Goal: Task Accomplishment & Management: Use online tool/utility

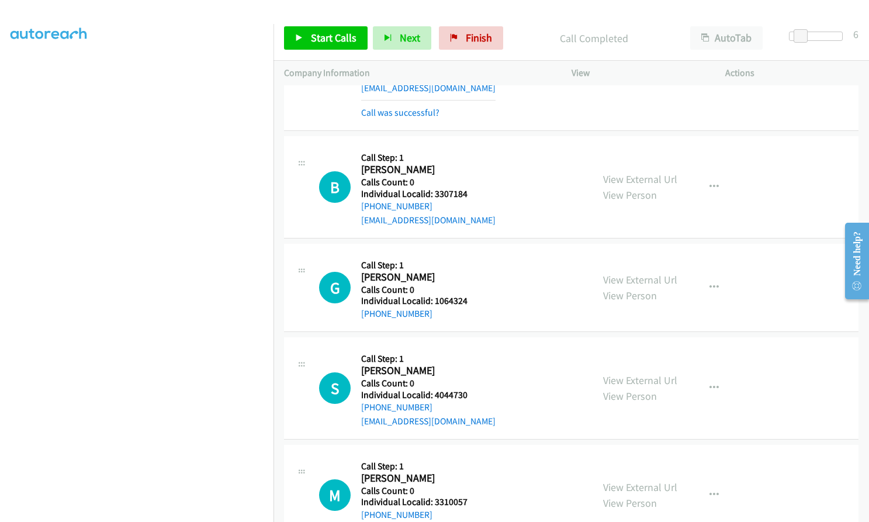
scroll to position [1529, 0]
click at [314, 33] on span "Start Calls" at bounding box center [334, 37] width 46 height 13
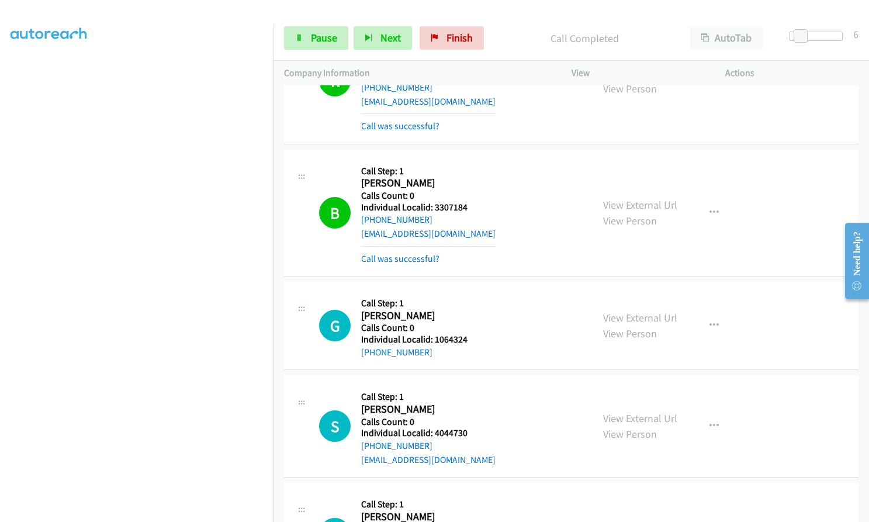
scroll to position [1514, 0]
click at [709, 209] on icon "button" at bounding box center [713, 213] width 9 height 9
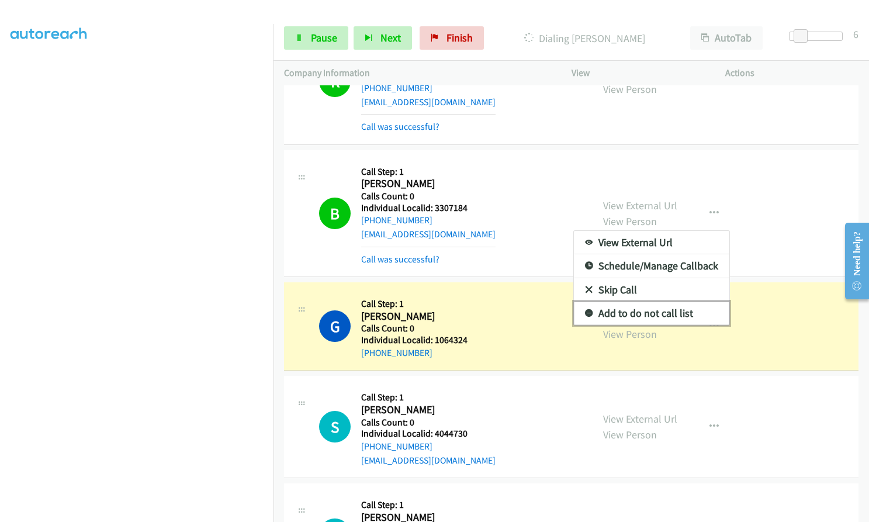
click at [585, 310] on icon at bounding box center [589, 314] width 8 height 8
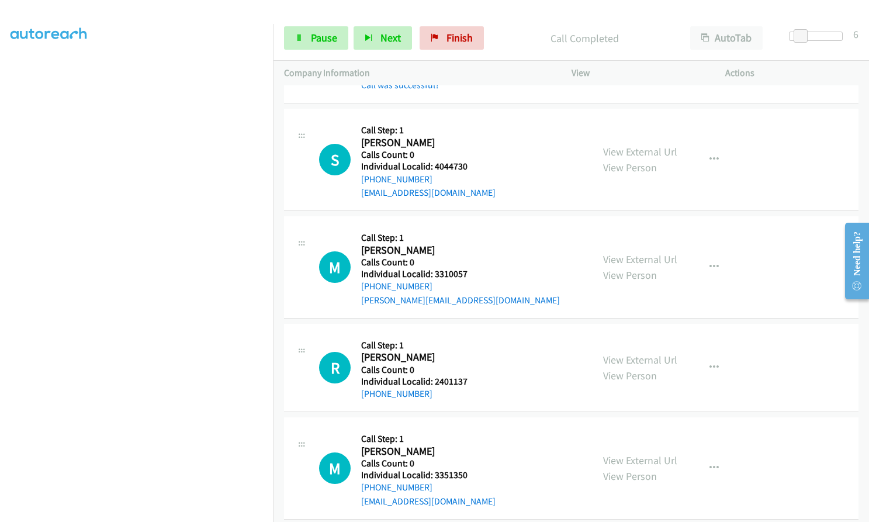
scroll to position [1831, 0]
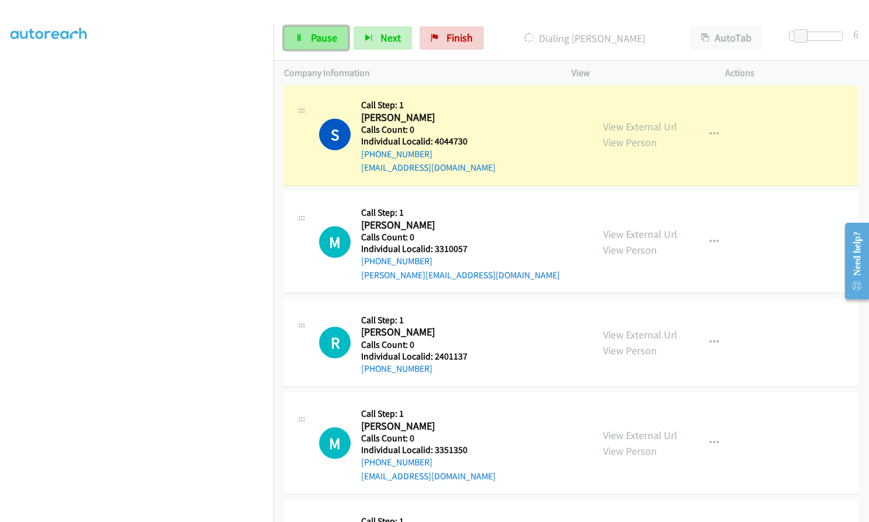
click at [320, 36] on span "Pause" at bounding box center [324, 37] width 26 height 13
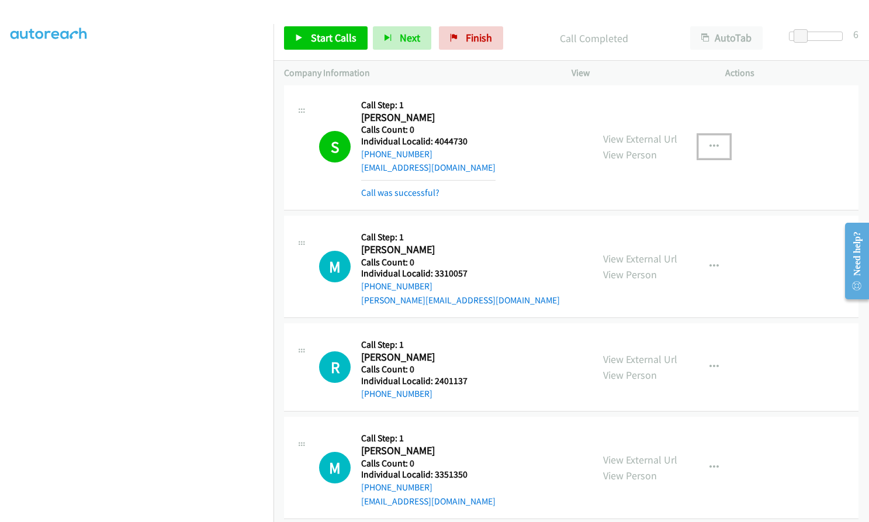
click at [699, 135] on button "button" at bounding box center [714, 146] width 32 height 23
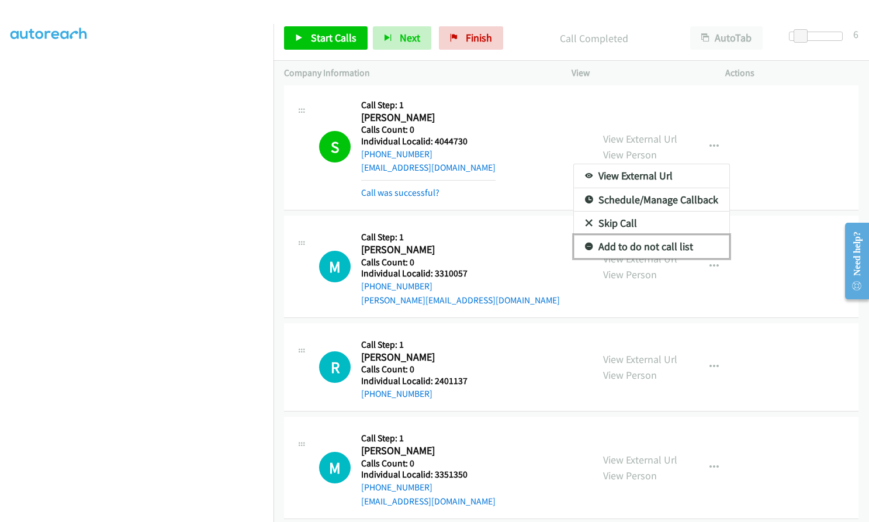
click at [585, 243] on icon at bounding box center [589, 247] width 8 height 8
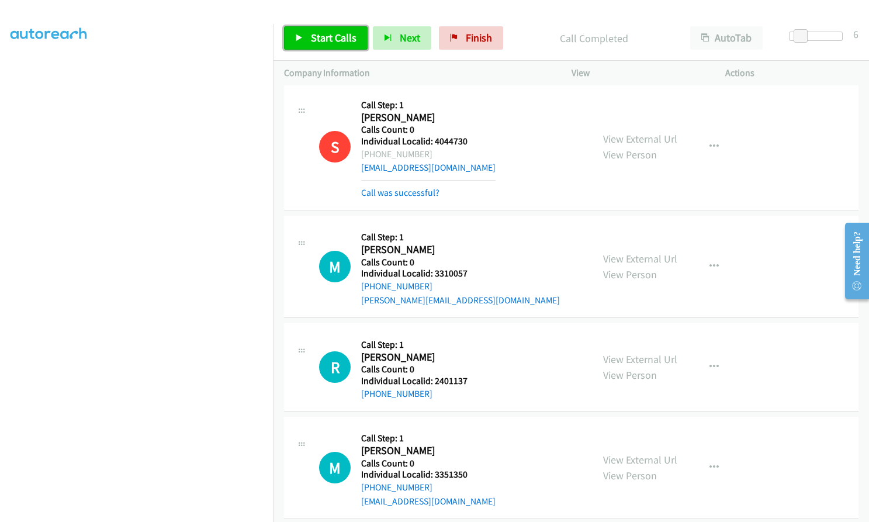
click at [323, 44] on link "Start Calls" at bounding box center [326, 37] width 84 height 23
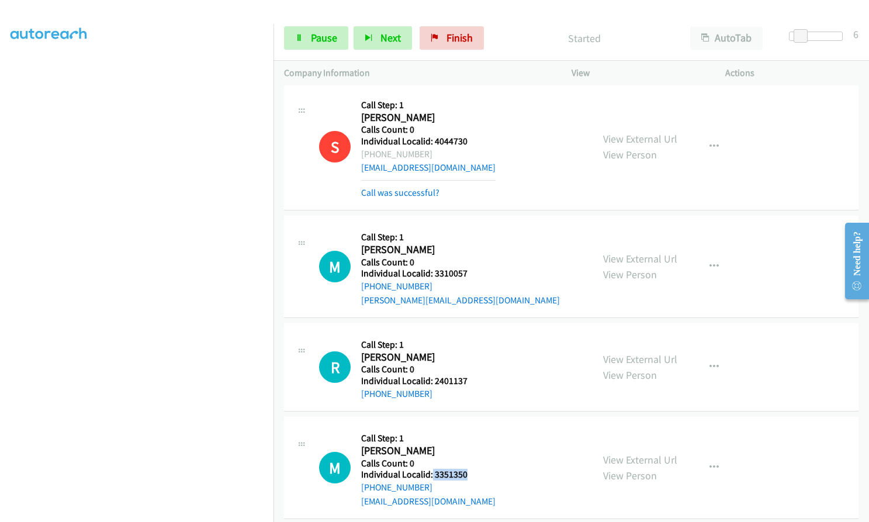
drag, startPoint x: 432, startPoint y: 459, endPoint x: 464, endPoint y: 461, distance: 32.2
click at [476, 468] on h5 "Individual Localid: 3351350" at bounding box center [428, 474] width 134 height 12
copy h5 "3351350"
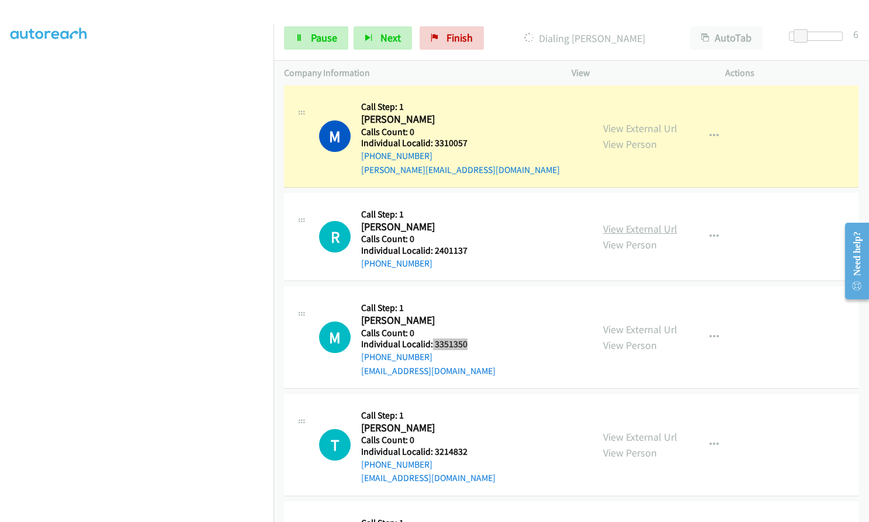
scroll to position [2079, 0]
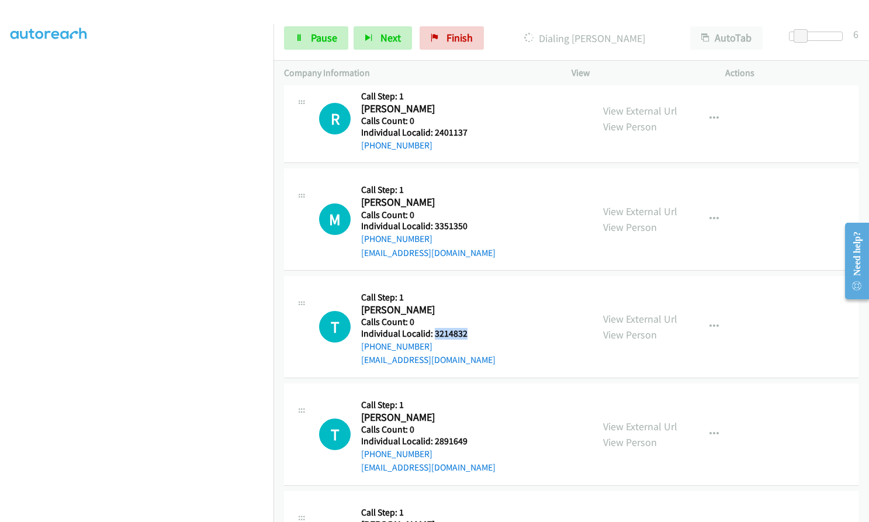
drag, startPoint x: 434, startPoint y: 321, endPoint x: 470, endPoint y: 320, distance: 35.6
click at [470, 328] on h5 "Individual Localid: 3214832" at bounding box center [428, 334] width 134 height 12
copy h5 "3214832"
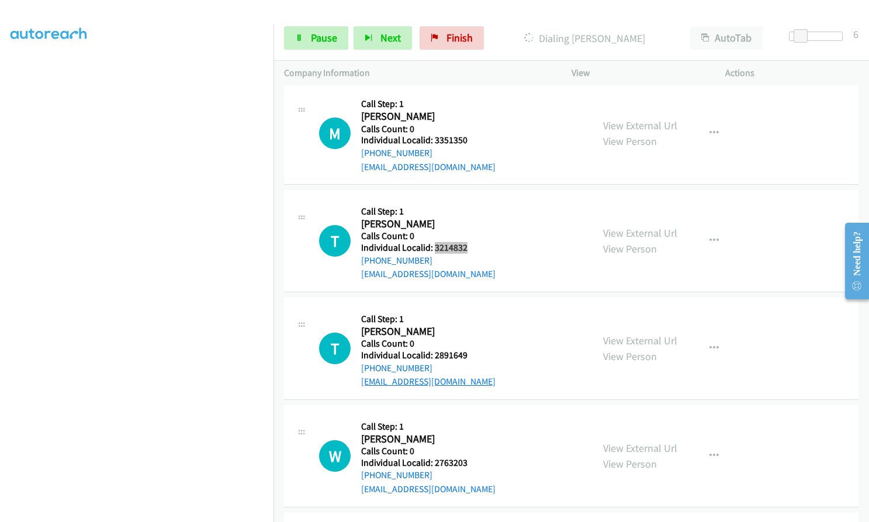
scroll to position [2182, 0]
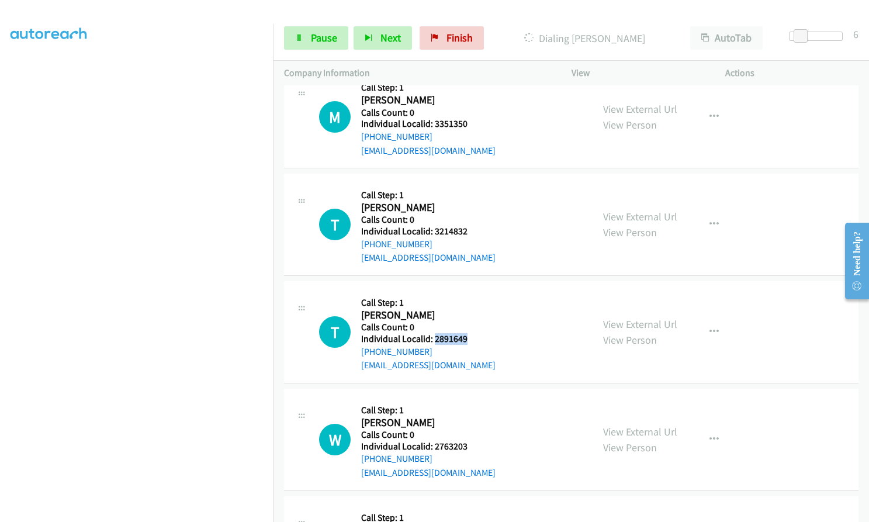
drag, startPoint x: 433, startPoint y: 323, endPoint x: 467, endPoint y: 324, distance: 33.9
click at [467, 333] on h5 "Individual Localid: 2891649" at bounding box center [428, 339] width 134 height 12
copy h5 "2891649"
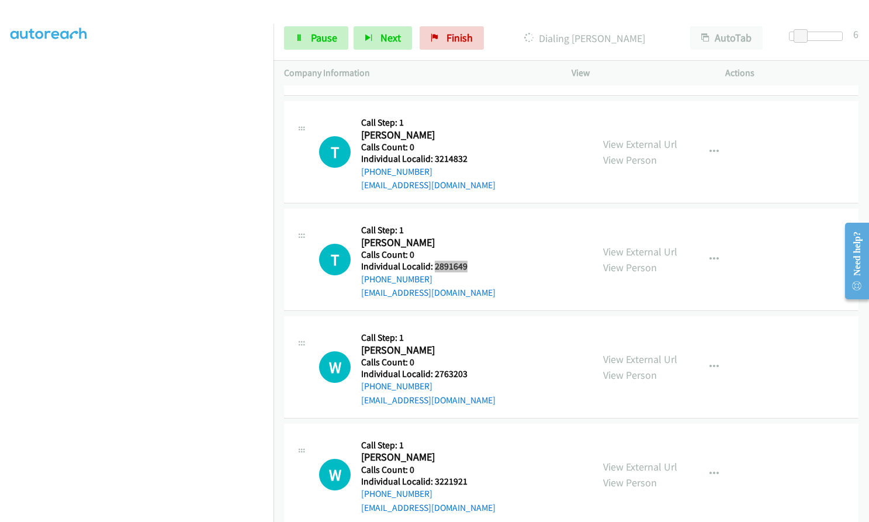
scroll to position [2255, 0]
drag, startPoint x: 432, startPoint y: 359, endPoint x: 466, endPoint y: 360, distance: 33.3
click at [466, 367] on h5 "Individual Localid: 2763203" at bounding box center [428, 373] width 134 height 12
copy h5 "2763203"
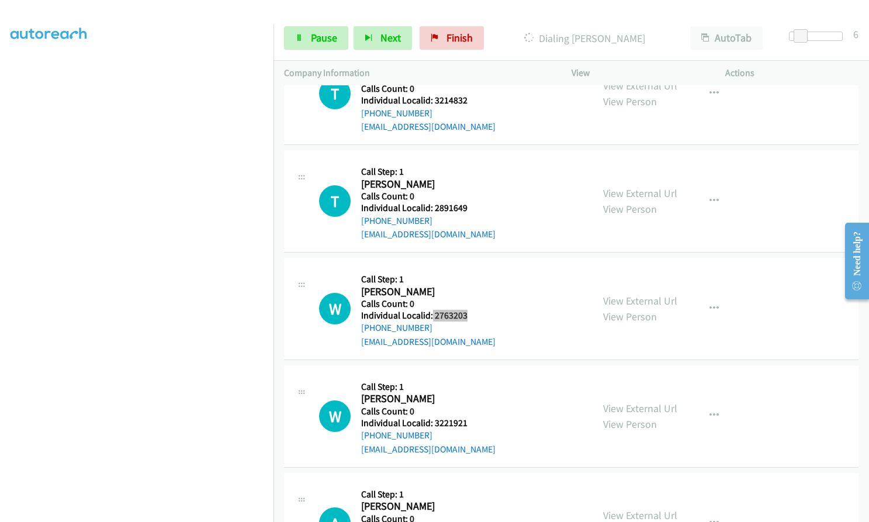
scroll to position [2313, 0]
drag, startPoint x: 430, startPoint y: 406, endPoint x: 466, endPoint y: 407, distance: 35.1
click at [466, 416] on h5 "Individual Localid: 3221921" at bounding box center [428, 422] width 134 height 12
copy h5 "3221921"
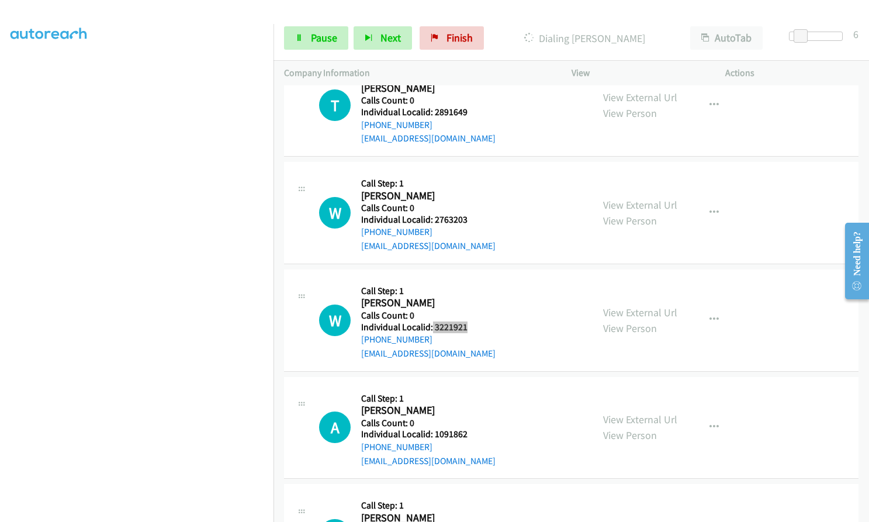
scroll to position [2445, 0]
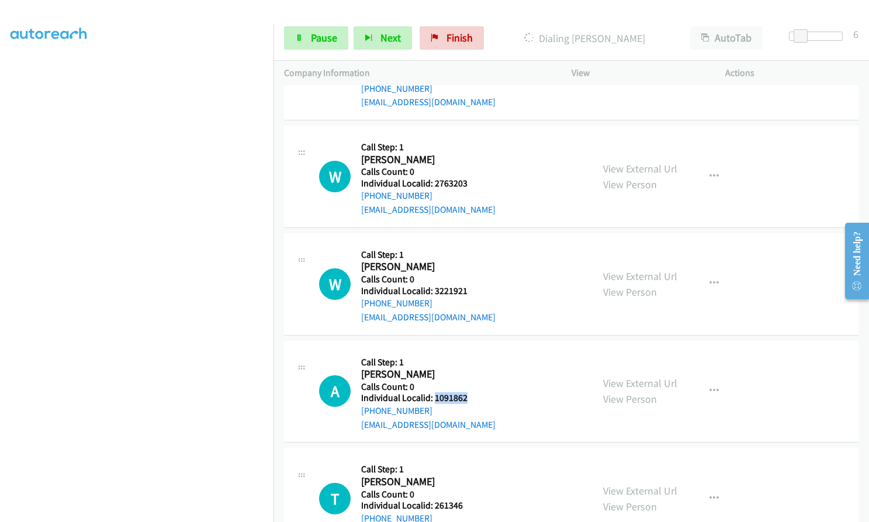
drag, startPoint x: 433, startPoint y: 384, endPoint x: 471, endPoint y: 384, distance: 38.6
click at [471, 392] on h5 "Individual Localid: 1091862" at bounding box center [428, 398] width 134 height 12
copy h5 "1091862"
drag, startPoint x: 432, startPoint y: 491, endPoint x: 463, endPoint y: 488, distance: 30.5
click at [463, 499] on h5 "Individual Localid: 261346" at bounding box center [428, 505] width 134 height 12
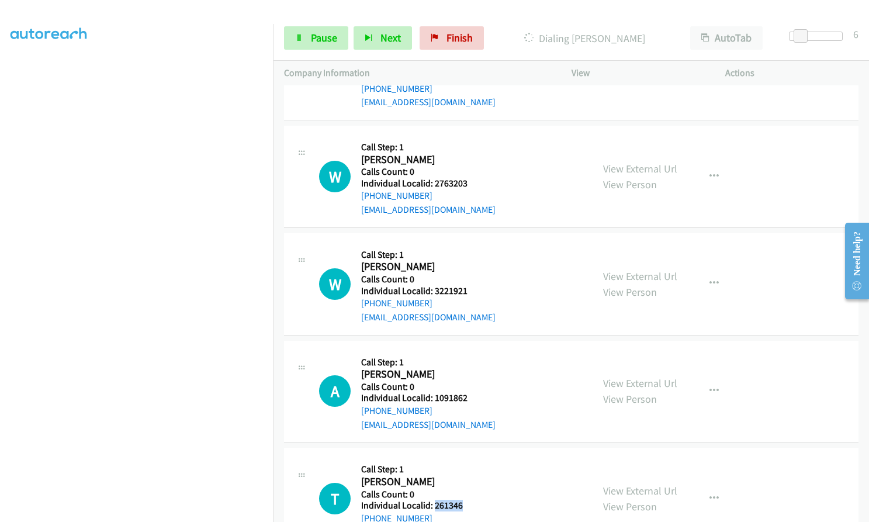
scroll to position [2469, 0]
copy h5 "261346"
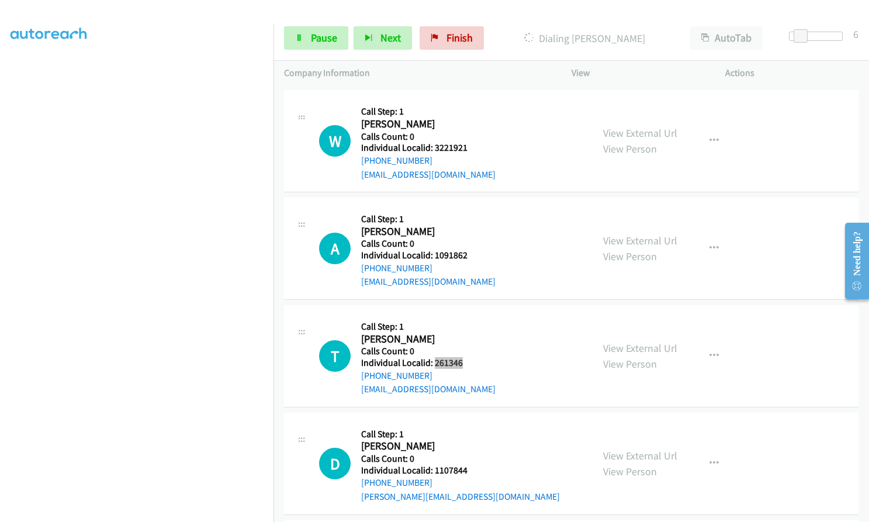
scroll to position [2630, 0]
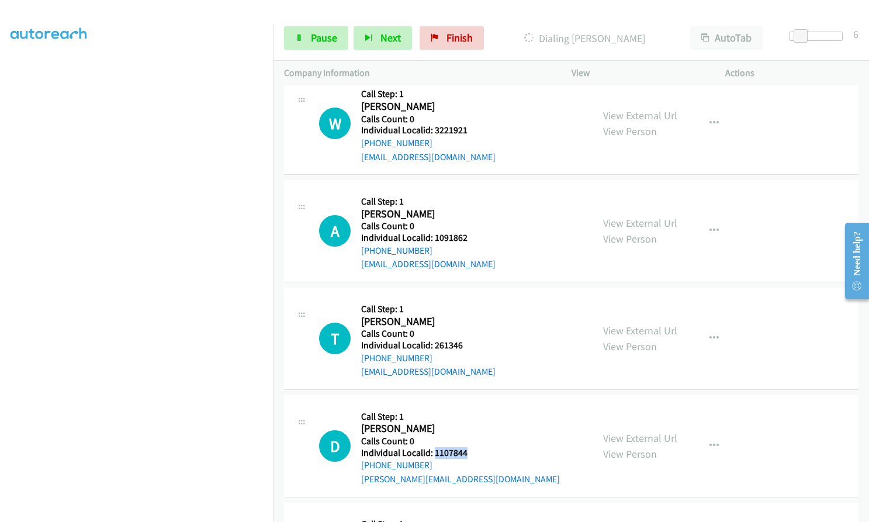
drag, startPoint x: 432, startPoint y: 437, endPoint x: 463, endPoint y: 436, distance: 30.4
click at [467, 447] on h5 "Individual Localid: 1107844" at bounding box center [460, 453] width 199 height 12
copy h5 "1107844"
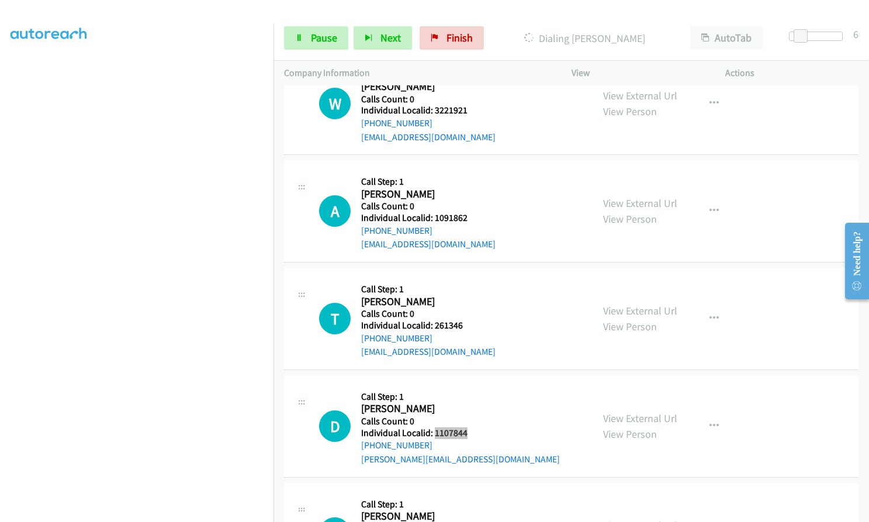
scroll to position [2747, 0]
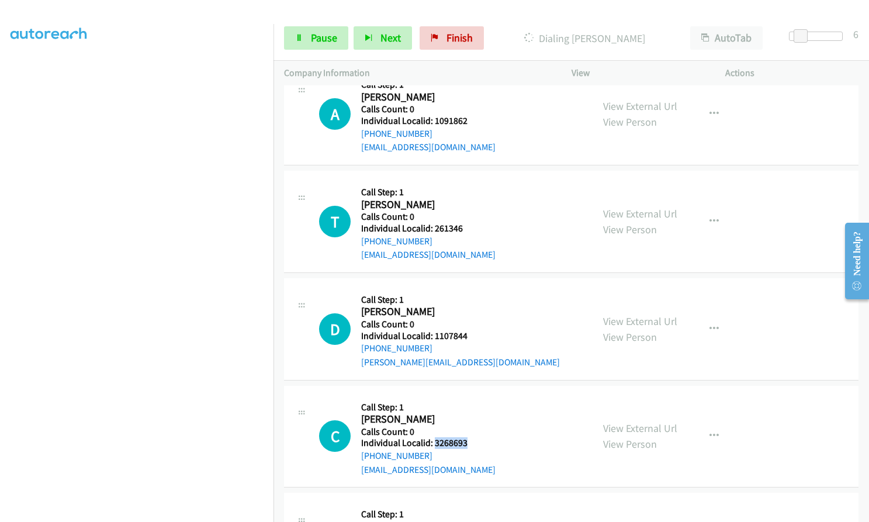
drag, startPoint x: 434, startPoint y: 428, endPoint x: 468, endPoint y: 429, distance: 34.5
click at [468, 437] on h5 "Individual Localid: 3268693" at bounding box center [428, 443] width 134 height 12
copy h5 "3268693"
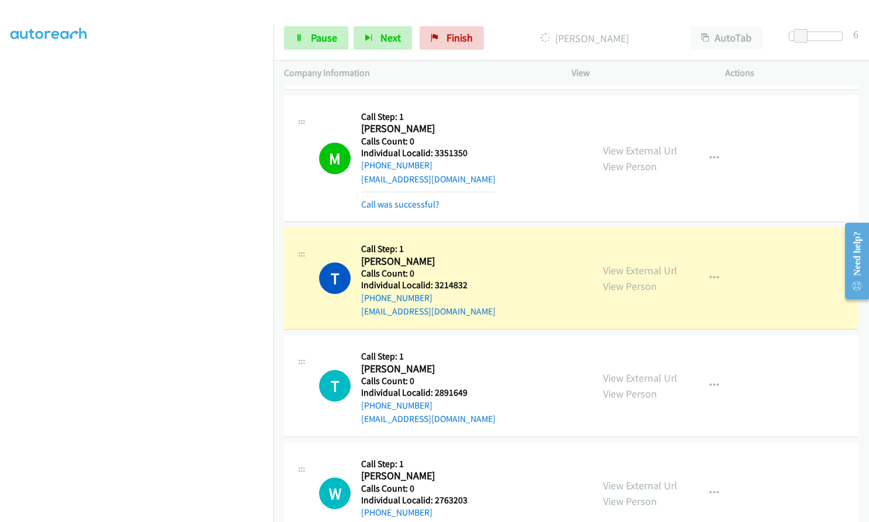
scroll to position [2206, 0]
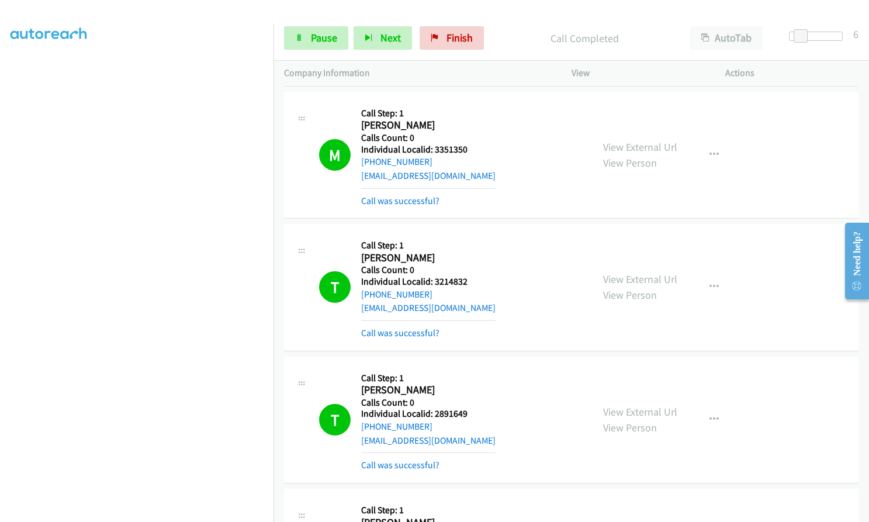
drag, startPoint x: 19, startPoint y: 270, endPoint x: 2, endPoint y: 277, distance: 17.6
click at [2, 277] on aside "Dialing Mode: Power | Switch to Preview My Lists" at bounding box center [136, 222] width 273 height 647
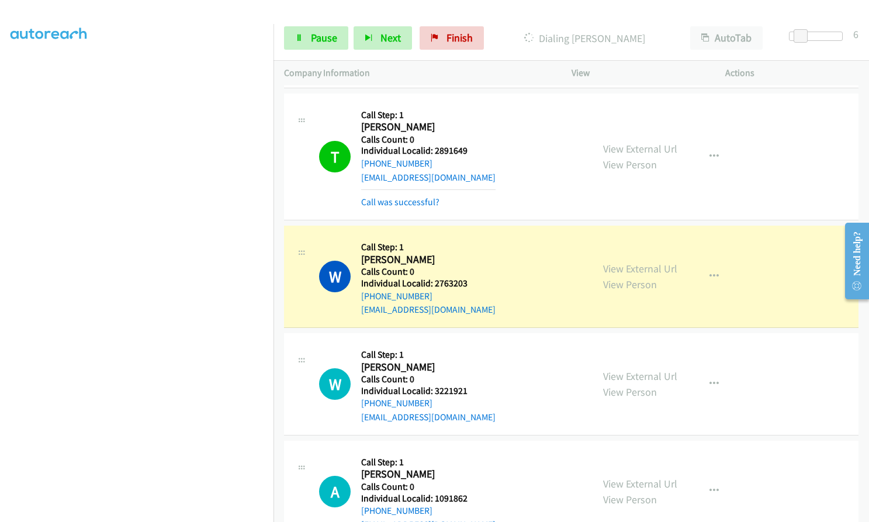
scroll to position [2484, 0]
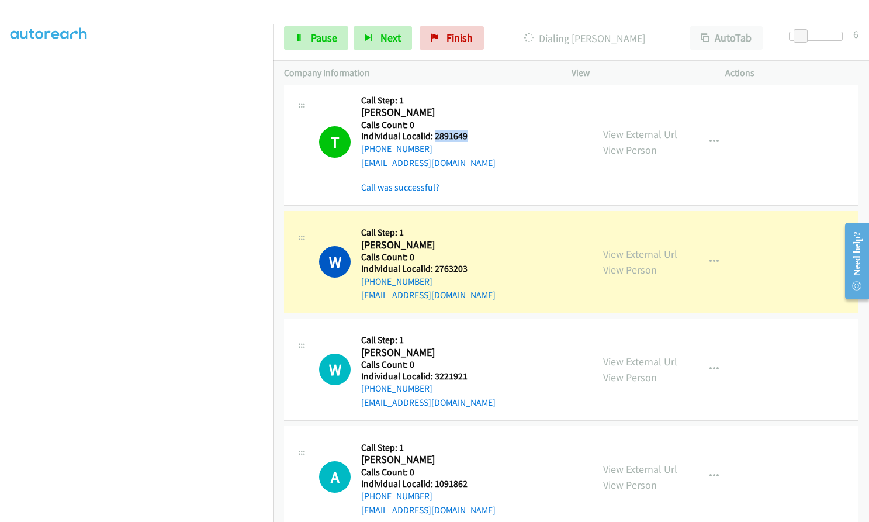
drag, startPoint x: 433, startPoint y: 121, endPoint x: 473, endPoint y: 122, distance: 40.3
click at [473, 130] on h5 "Individual Localid: 2891649" at bounding box center [428, 136] width 134 height 12
drag, startPoint x: 456, startPoint y: 122, endPoint x: 480, endPoint y: 92, distance: 38.7
click at [480, 95] on h5 "Call Step: 1" at bounding box center [428, 101] width 134 height 12
click at [708, 130] on button "button" at bounding box center [714, 141] width 32 height 23
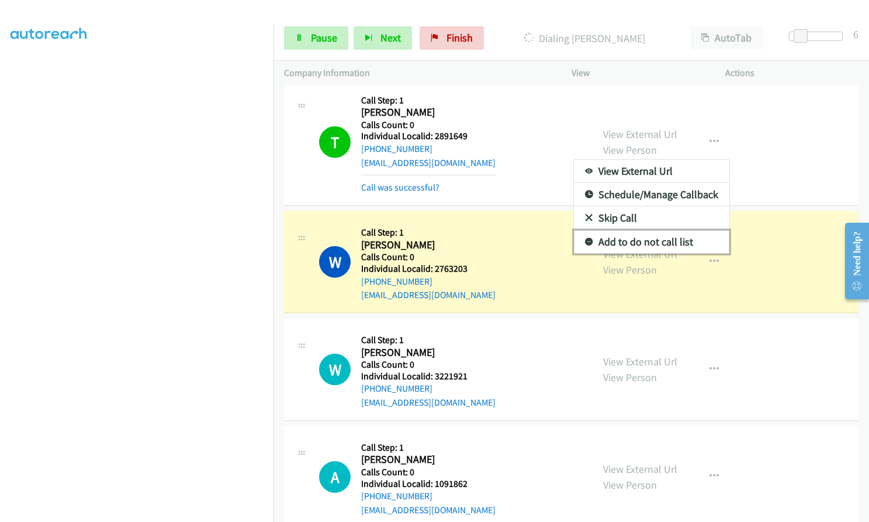
click at [585, 238] on icon at bounding box center [589, 242] width 8 height 8
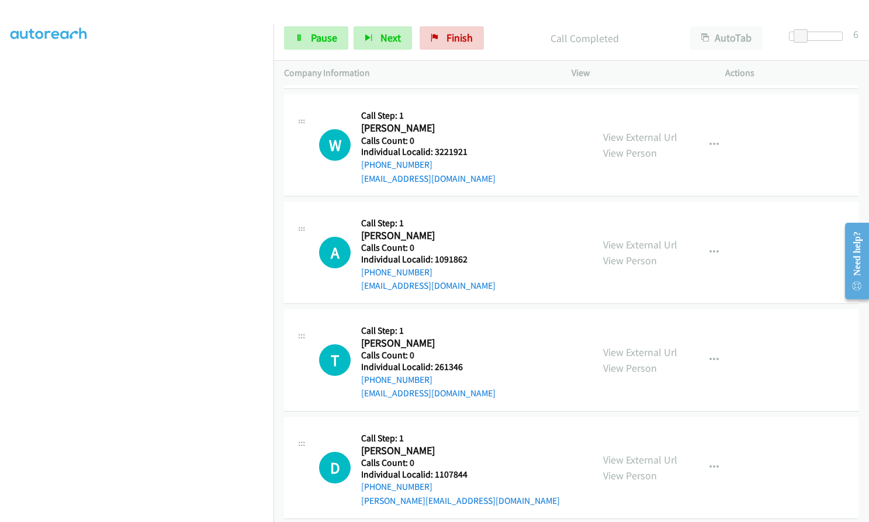
scroll to position [2747, 0]
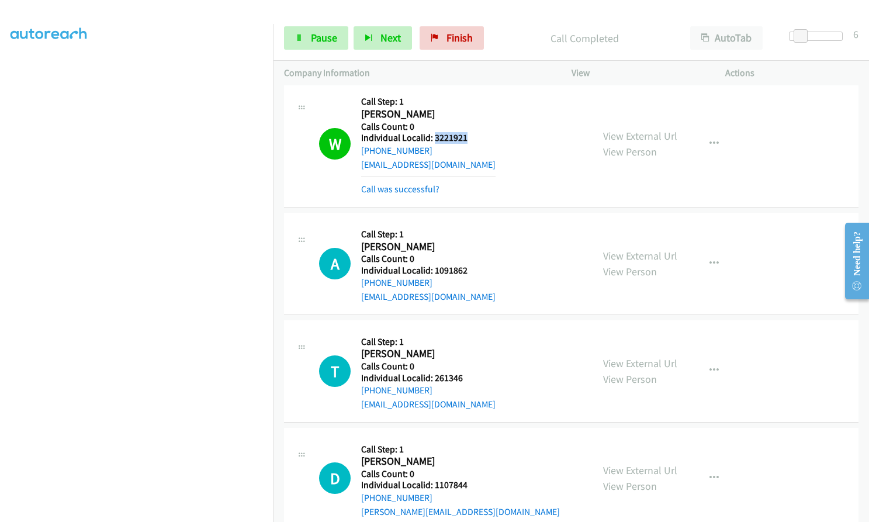
drag, startPoint x: 432, startPoint y: 126, endPoint x: 459, endPoint y: 121, distance: 26.7
click at [478, 132] on h5 "Individual Localid: 3221921" at bounding box center [428, 138] width 134 height 12
copy h5 "3221921"
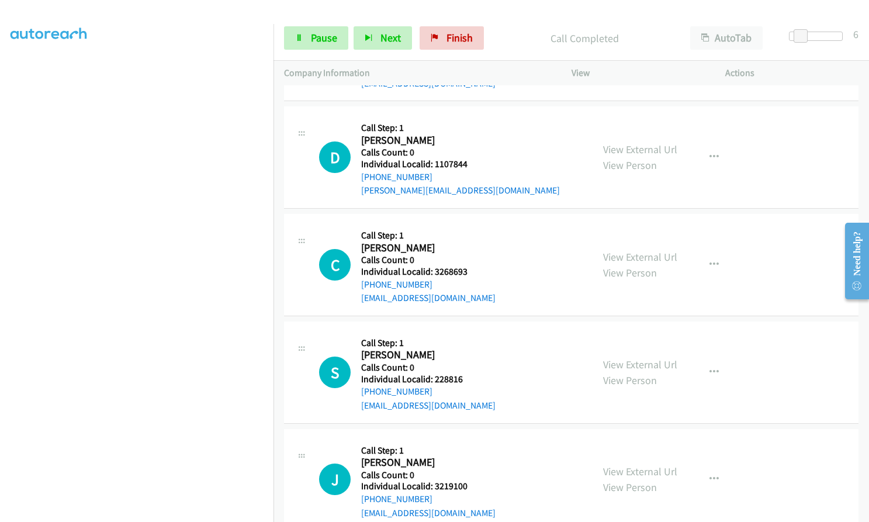
scroll to position [3097, 0]
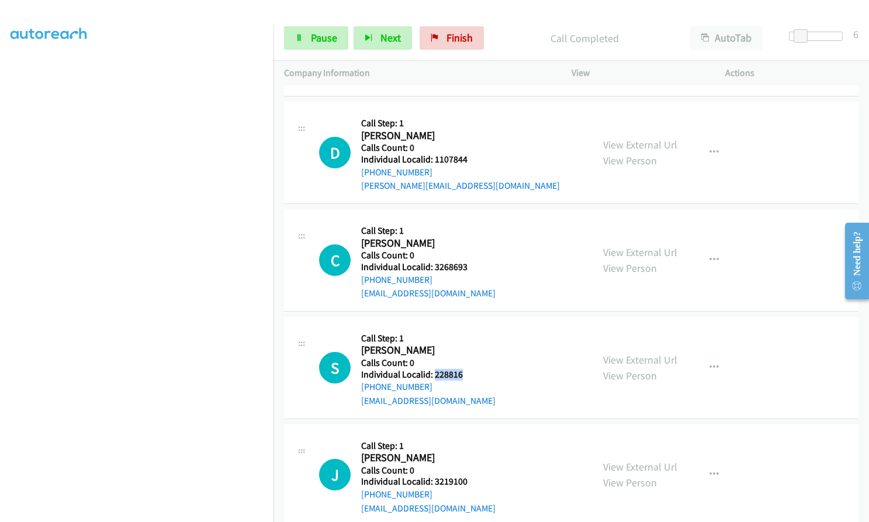
drag, startPoint x: 432, startPoint y: 360, endPoint x: 463, endPoint y: 359, distance: 30.4
click at [463, 369] on h5 "Individual Localid: 228816" at bounding box center [428, 375] width 134 height 12
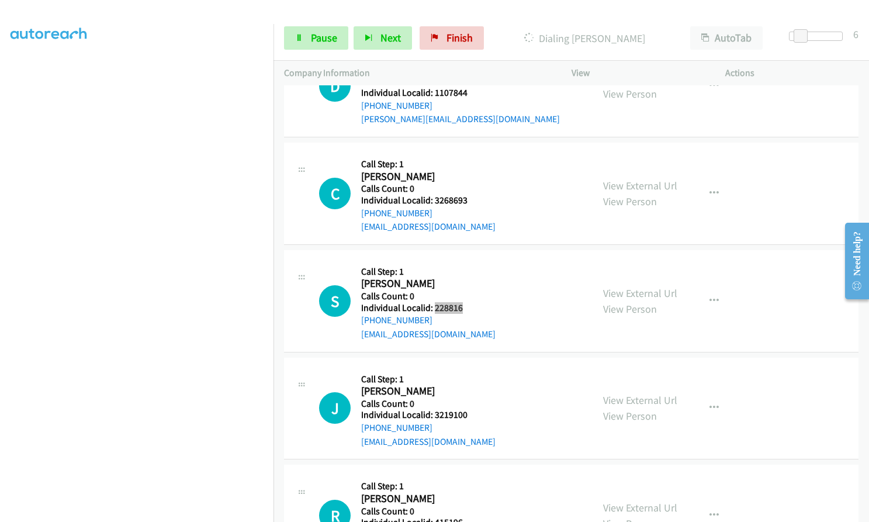
scroll to position [3185, 0]
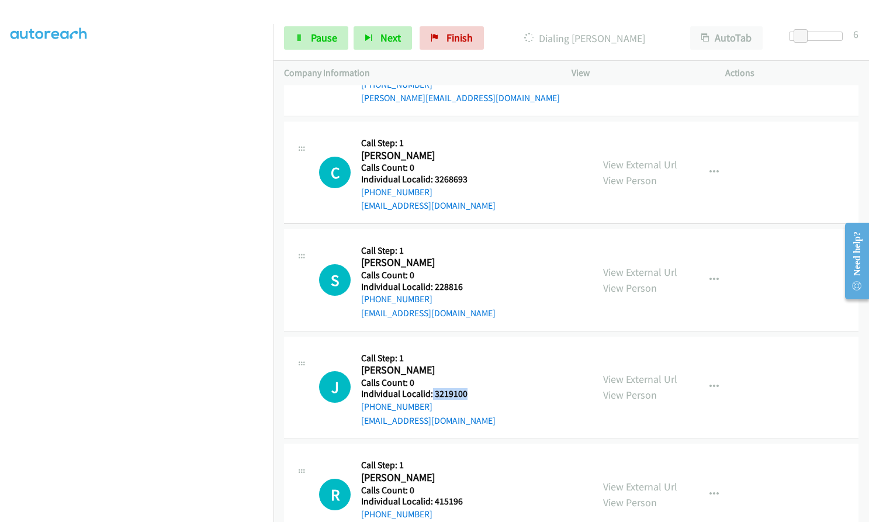
drag, startPoint x: 432, startPoint y: 381, endPoint x: 466, endPoint y: 381, distance: 33.9
click at [466, 388] on h5 "Individual Localid: 3219100" at bounding box center [428, 394] width 134 height 12
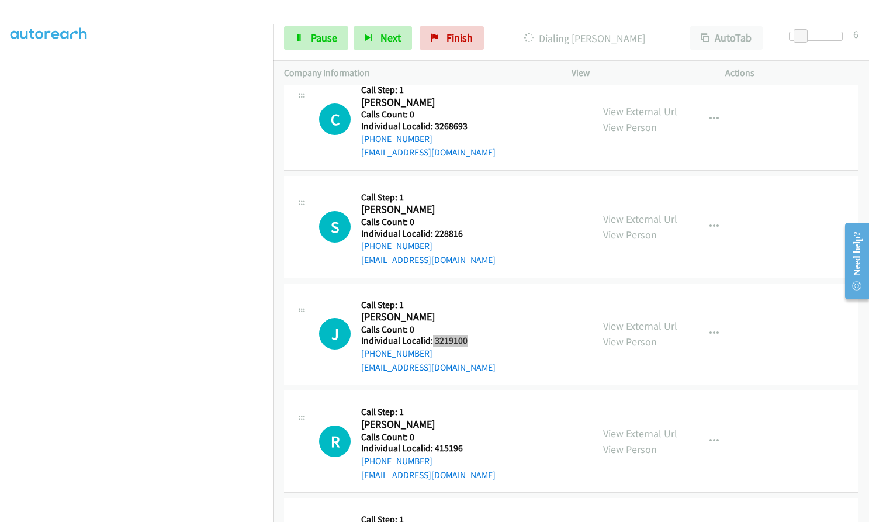
scroll to position [3301, 0]
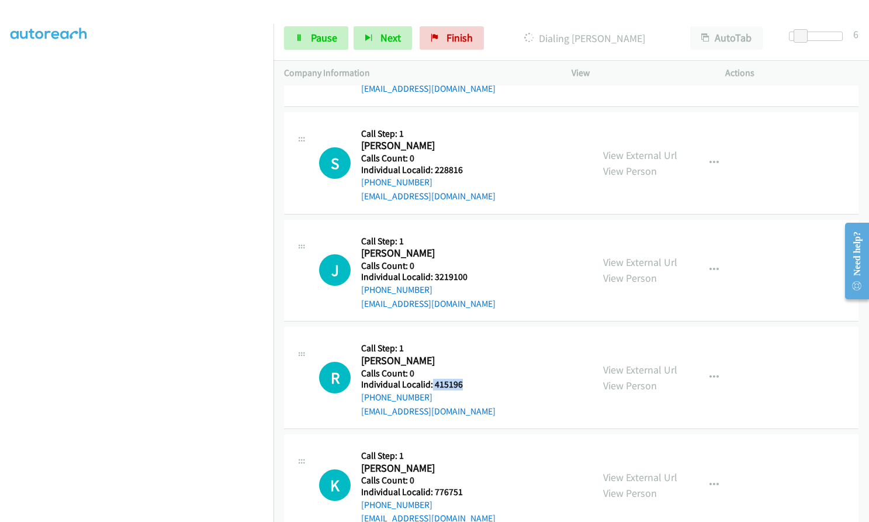
drag, startPoint x: 432, startPoint y: 372, endPoint x: 461, endPoint y: 370, distance: 29.8
click at [461, 379] on h5 "Individual Localid: 415196" at bounding box center [428, 385] width 134 height 12
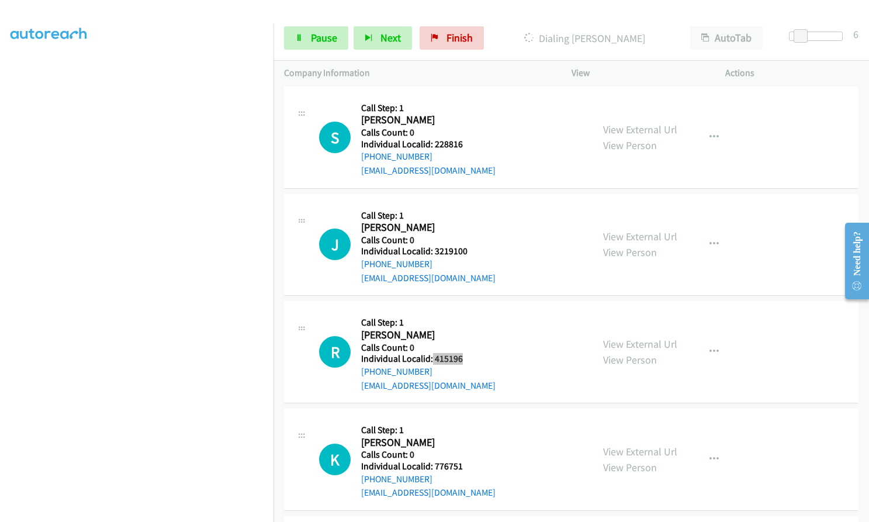
scroll to position [3404, 0]
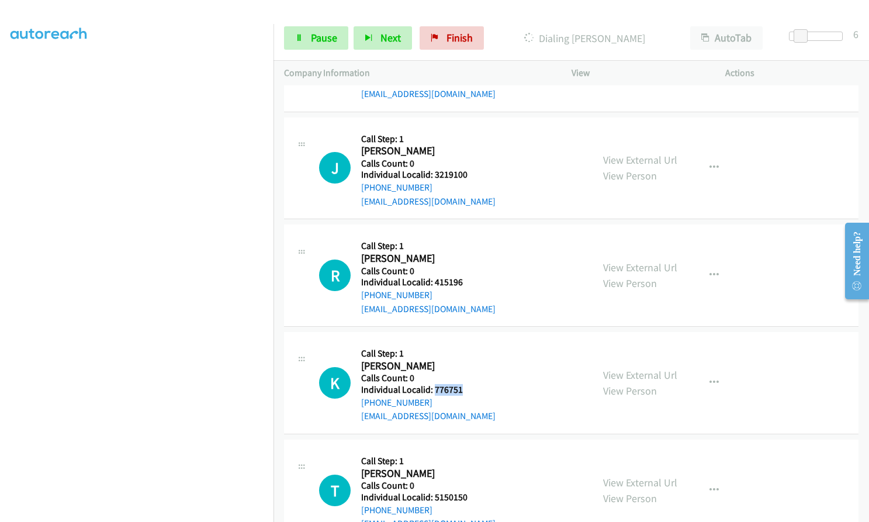
drag, startPoint x: 433, startPoint y: 374, endPoint x: 465, endPoint y: 374, distance: 31.5
click at [465, 384] on h5 "Individual Localid: 776751" at bounding box center [428, 390] width 134 height 12
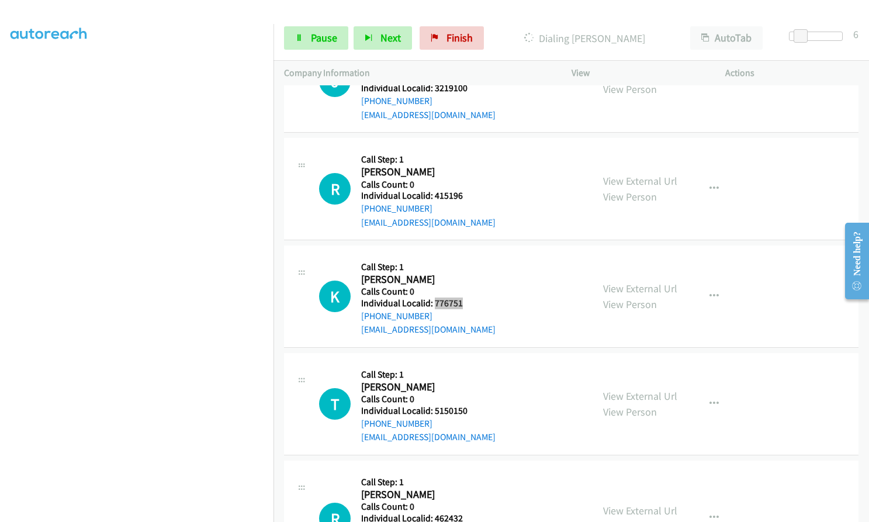
scroll to position [3491, 0]
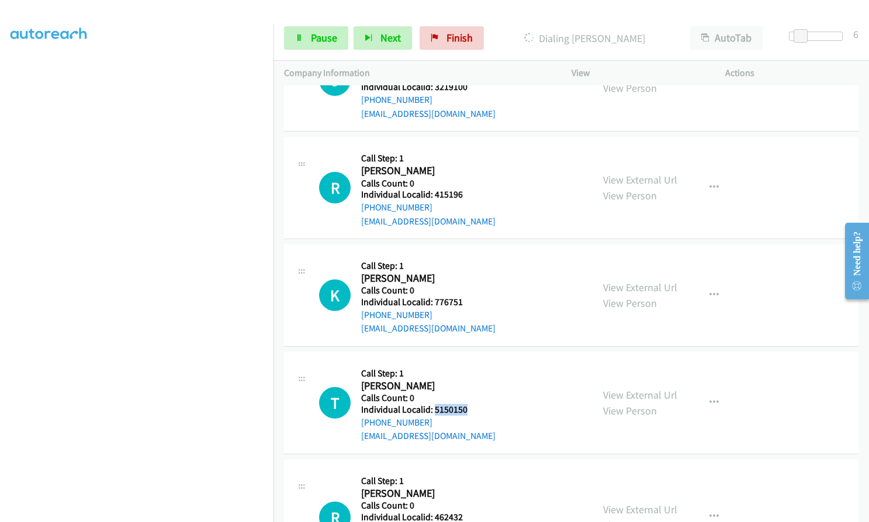
drag, startPoint x: 435, startPoint y: 396, endPoint x: 469, endPoint y: 397, distance: 34.5
click at [469, 397] on div "T Callback Scheduled Call Step: 1 [PERSON_NAME] America/New_York Calls Count: 0…" at bounding box center [450, 402] width 263 height 81
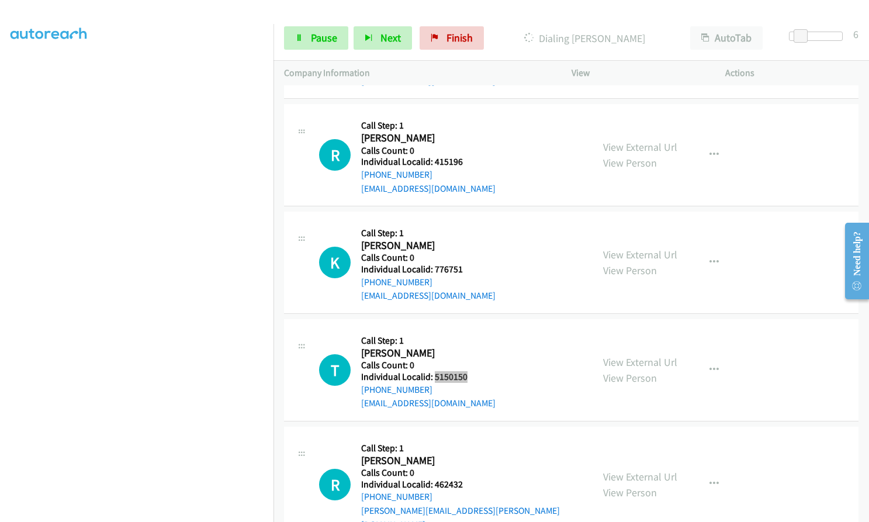
scroll to position [3608, 0]
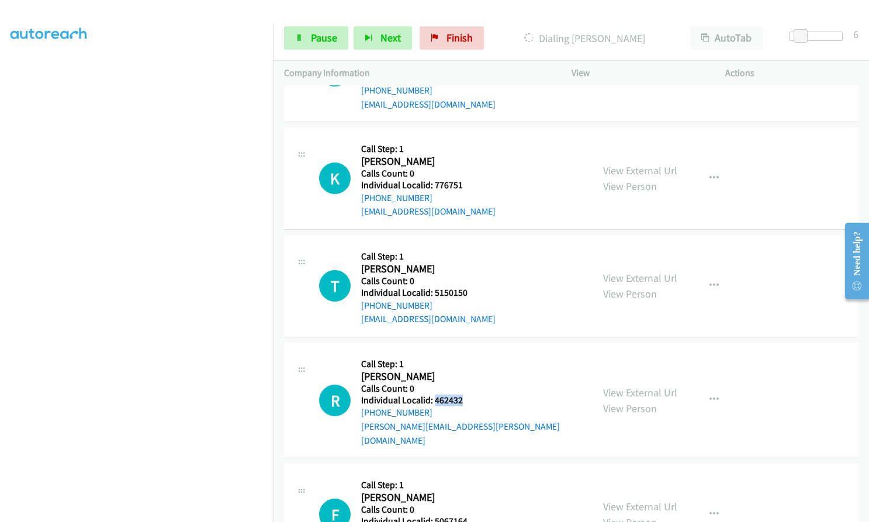
drag, startPoint x: 435, startPoint y: 386, endPoint x: 461, endPoint y: 386, distance: 26.3
click at [461, 394] on h5 "Individual Localid: 462432" at bounding box center [471, 400] width 221 height 12
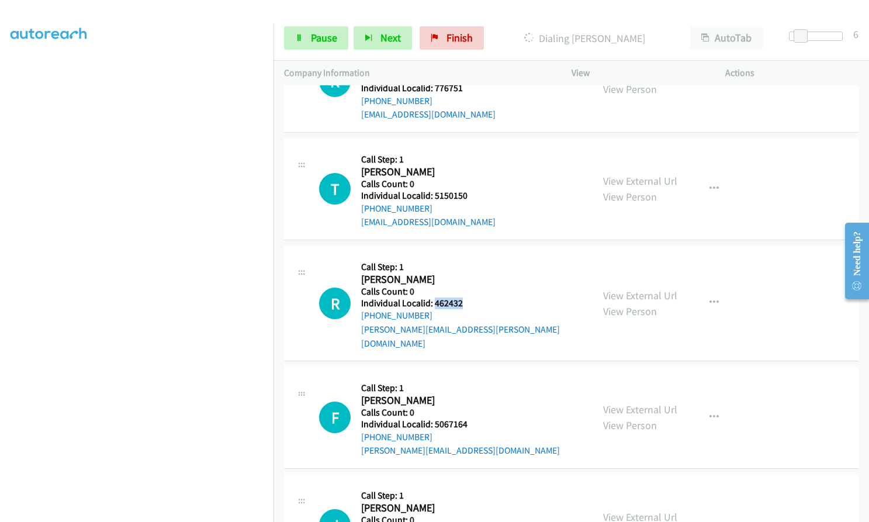
scroll to position [3710, 0]
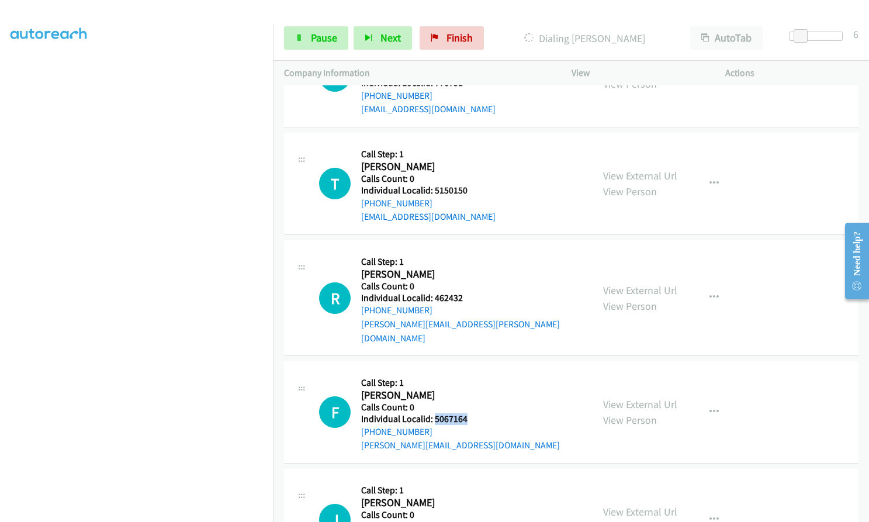
drag, startPoint x: 432, startPoint y: 390, endPoint x: 468, endPoint y: 391, distance: 35.7
click at [468, 413] on h5 "Individual Localid: 5067164" at bounding box center [460, 419] width 199 height 12
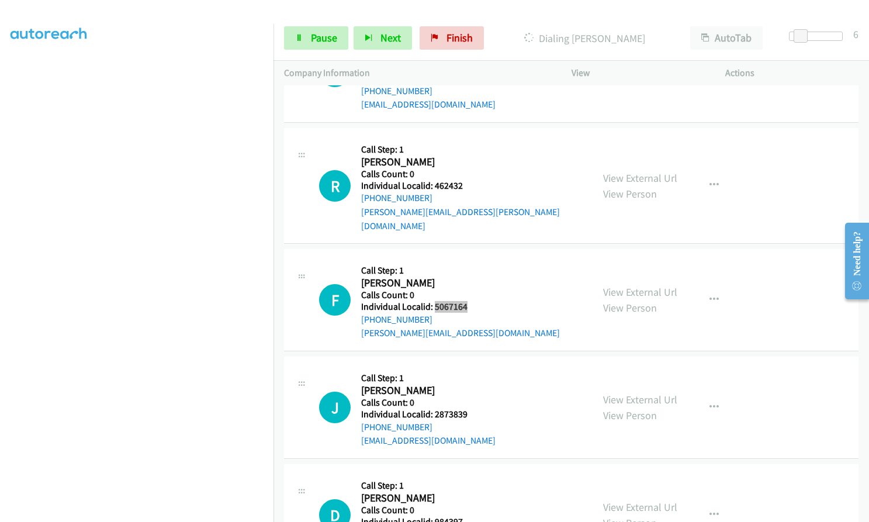
scroll to position [3827, 0]
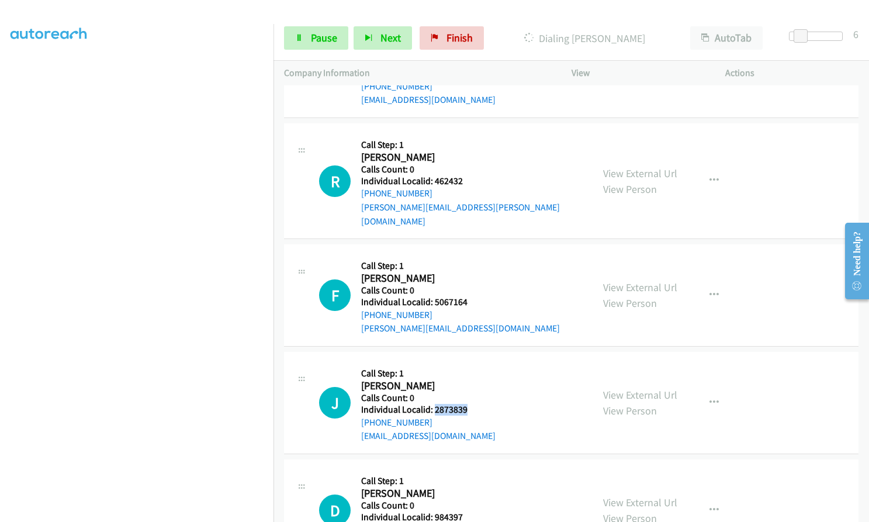
drag, startPoint x: 435, startPoint y: 380, endPoint x: 465, endPoint y: 381, distance: 29.8
click at [465, 404] on h5 "Individual Localid: 2873839" at bounding box center [428, 410] width 134 height 12
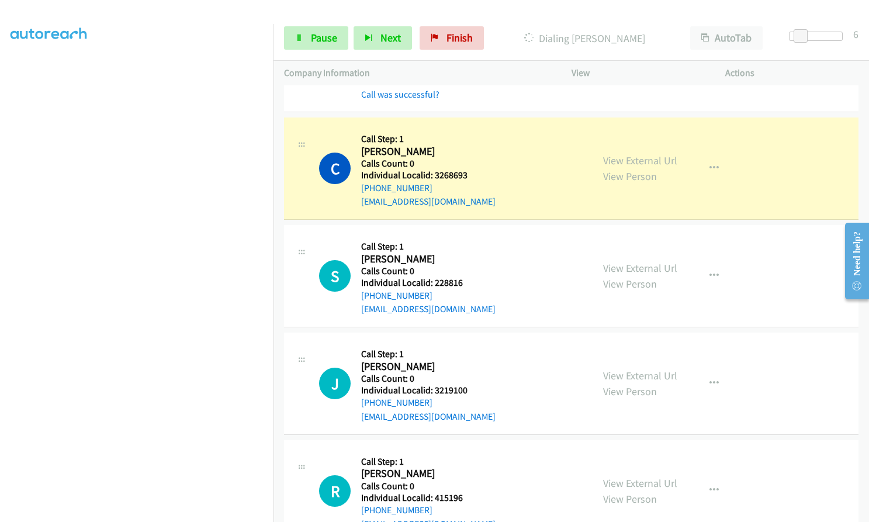
scroll to position [3253, 0]
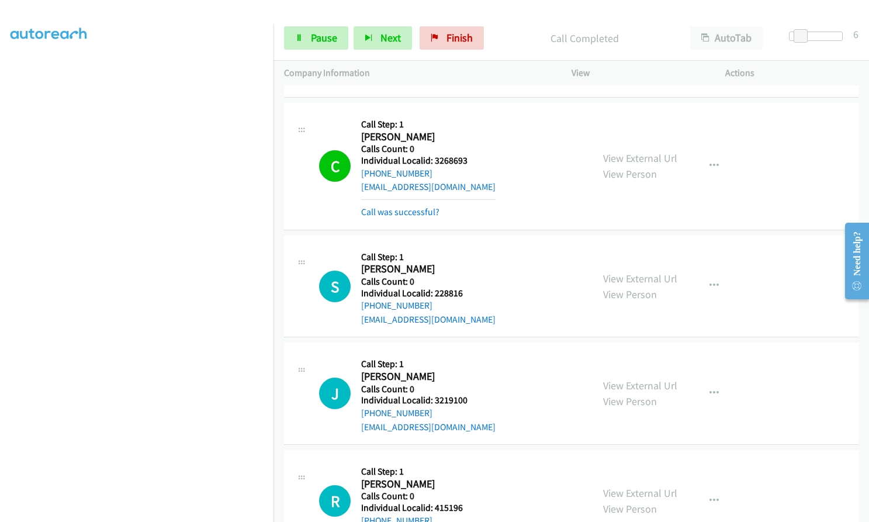
click at [435, 155] on h5 "Individual Localid: 3268693" at bounding box center [428, 161] width 134 height 12
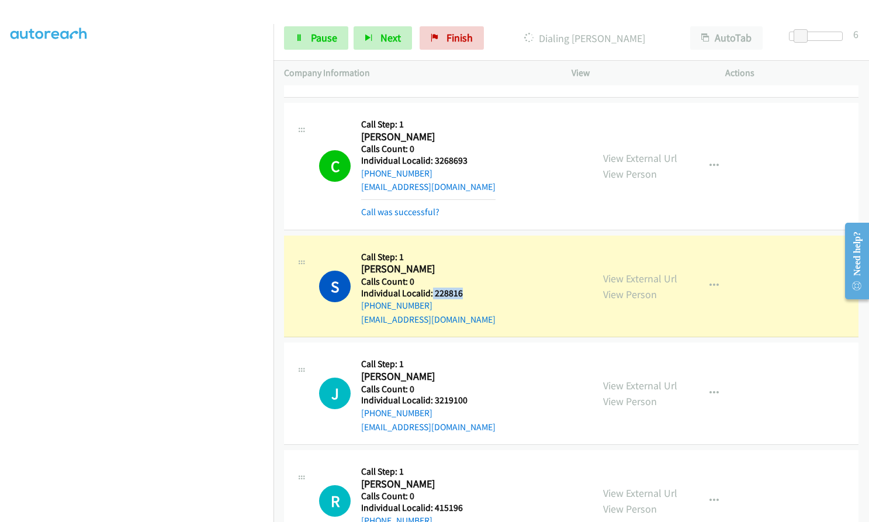
drag, startPoint x: 431, startPoint y: 279, endPoint x: 462, endPoint y: 280, distance: 31.0
click at [462, 287] on h5 "Individual Localid: 228816" at bounding box center [428, 293] width 134 height 12
click at [489, 177] on div "C Callback Scheduled Call Step: 1 [PERSON_NAME] [GEOGRAPHIC_DATA]/[GEOGRAPHIC_D…" at bounding box center [450, 165] width 263 height 105
click at [314, 34] on span "Pause" at bounding box center [324, 37] width 26 height 13
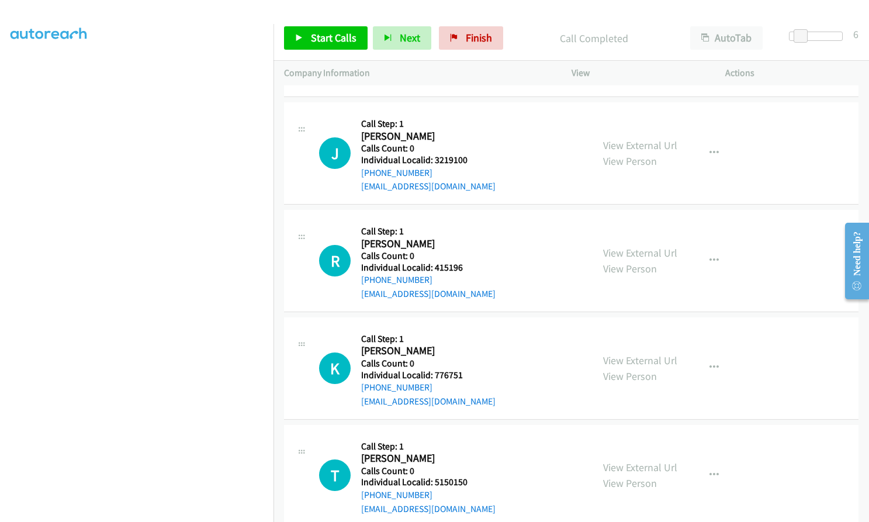
scroll to position [3530, 0]
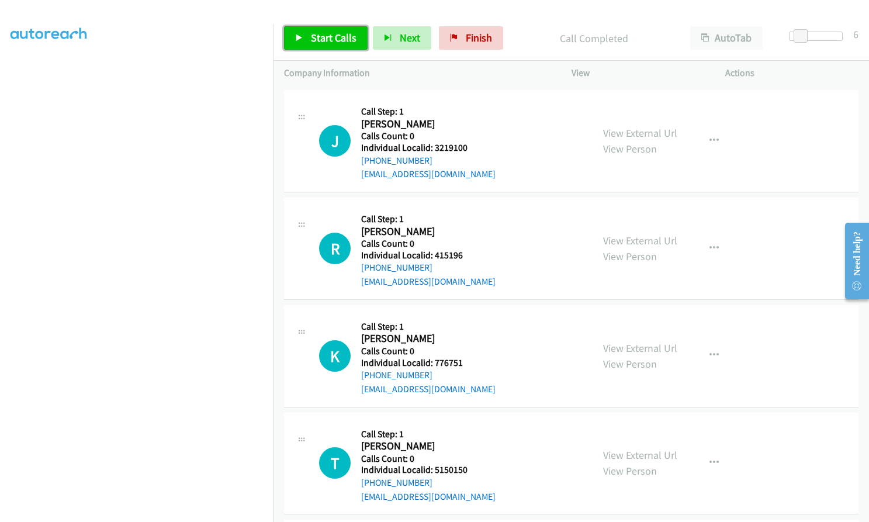
click at [316, 33] on span "Start Calls" at bounding box center [334, 37] width 46 height 13
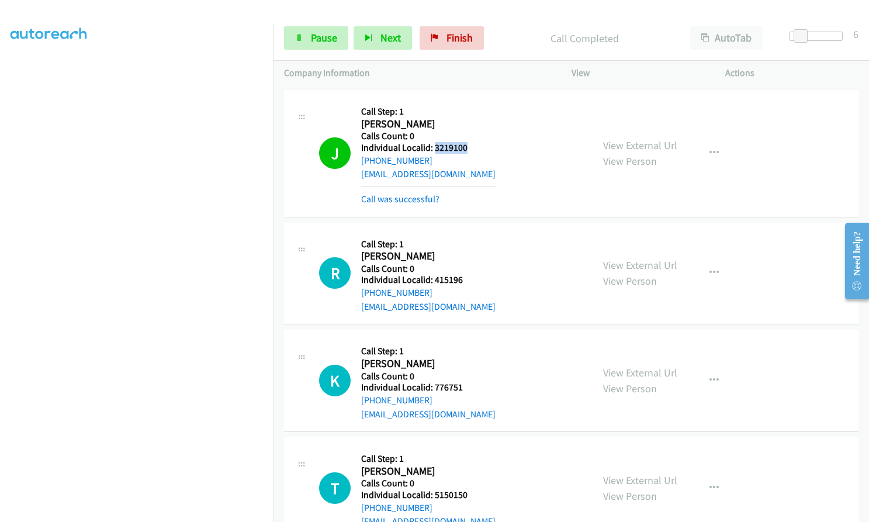
drag, startPoint x: 432, startPoint y: 133, endPoint x: 463, endPoint y: 133, distance: 31.0
click at [463, 142] on h5 "Individual Localid: 3219100" at bounding box center [428, 148] width 134 height 12
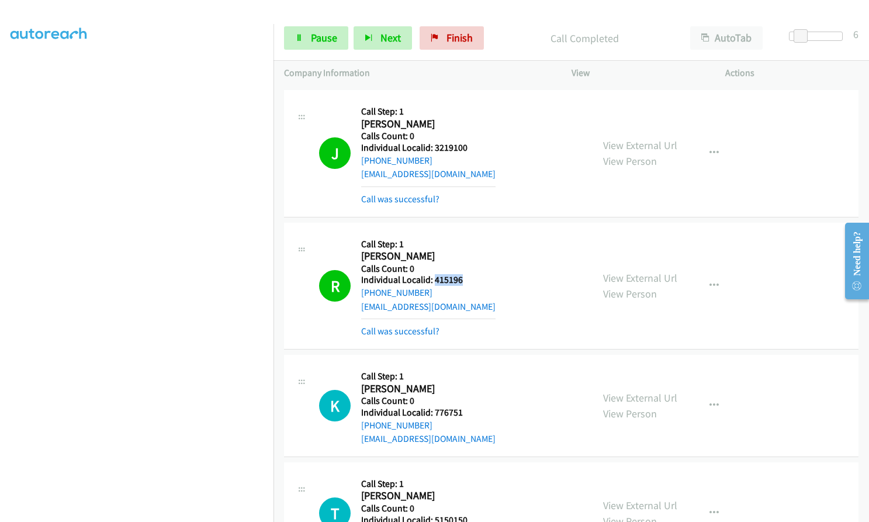
drag, startPoint x: 433, startPoint y: 266, endPoint x: 465, endPoint y: 264, distance: 32.2
click at [465, 274] on h5 "Individual Localid: 415196" at bounding box center [428, 280] width 134 height 12
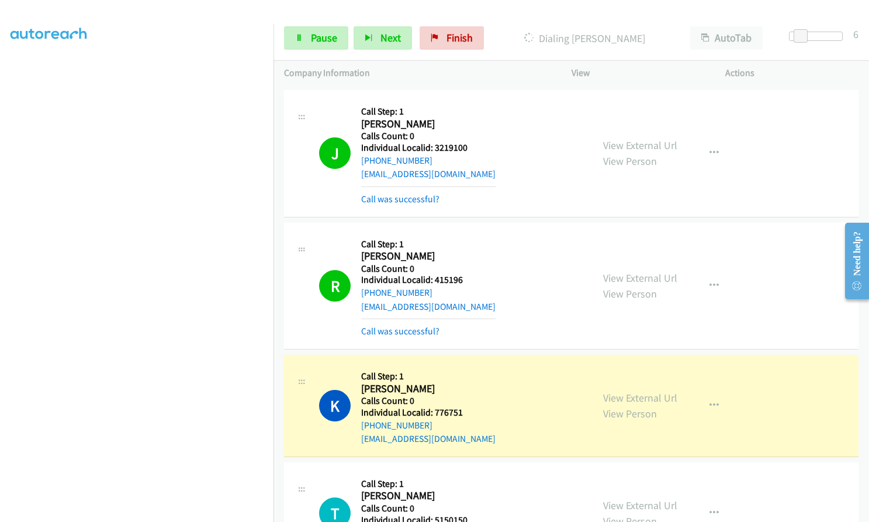
drag, startPoint x: 446, startPoint y: 265, endPoint x: 467, endPoint y: 247, distance: 27.8
click at [467, 249] on h2 "[PERSON_NAME]" at bounding box center [422, 255] width 123 height 13
drag, startPoint x: 435, startPoint y: 132, endPoint x: 466, endPoint y: 132, distance: 30.4
click at [466, 142] on h5 "Individual Localid: 3219100" at bounding box center [428, 148] width 134 height 12
click at [478, 263] on h5 "Calls Count: 0" at bounding box center [428, 269] width 134 height 12
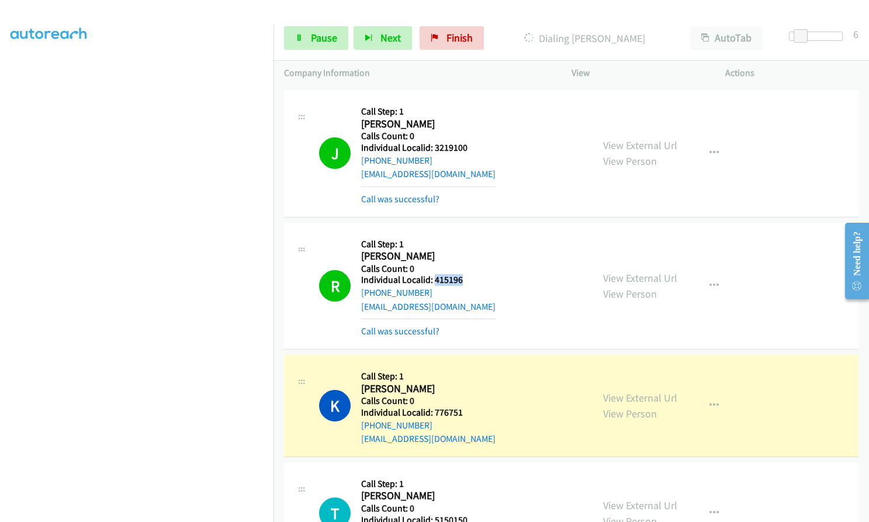
drag, startPoint x: 433, startPoint y: 263, endPoint x: 467, endPoint y: 263, distance: 33.9
click at [467, 274] on h5 "Individual Localid: 415196" at bounding box center [428, 280] width 134 height 12
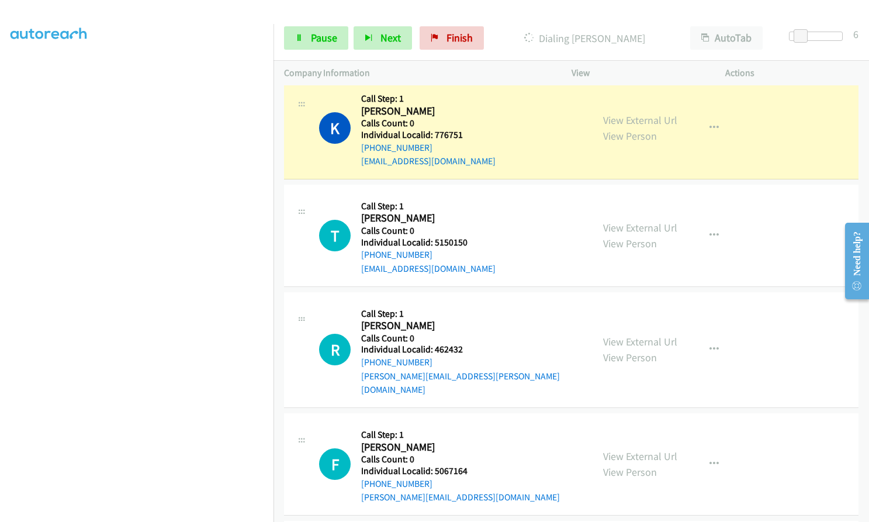
scroll to position [3764, 0]
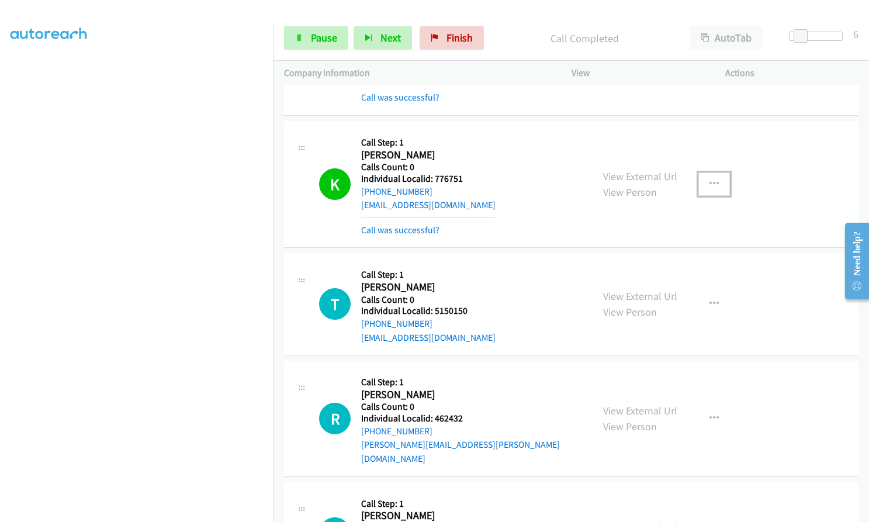
click at [709, 179] on icon "button" at bounding box center [713, 183] width 9 height 9
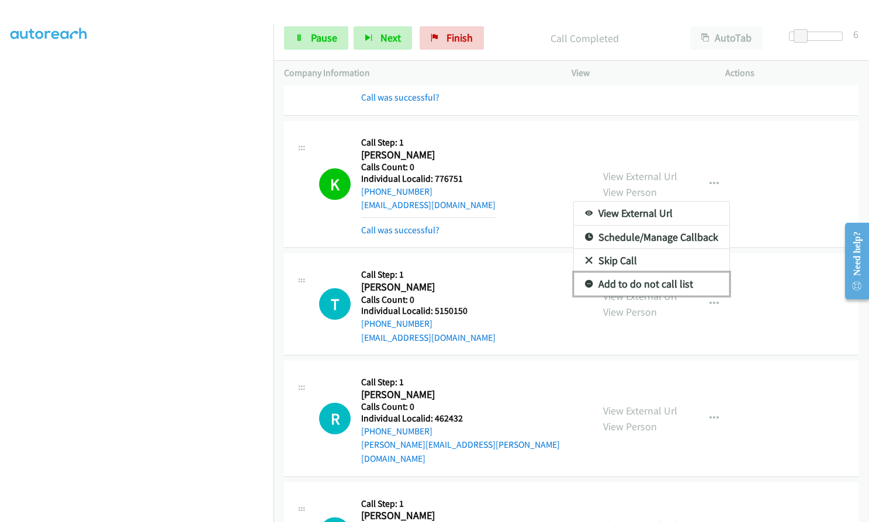
click at [585, 280] on icon at bounding box center [589, 284] width 8 height 8
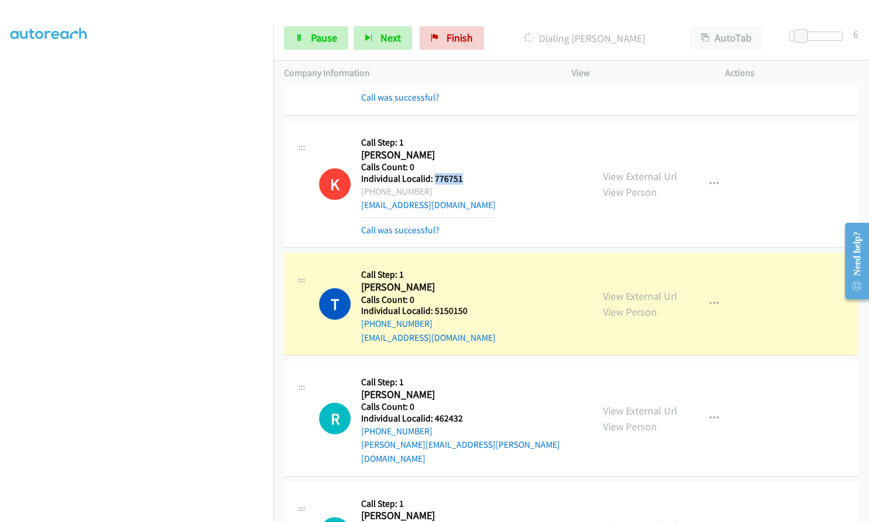
drag, startPoint x: 432, startPoint y: 164, endPoint x: 464, endPoint y: 165, distance: 31.6
click at [464, 173] on h5 "Individual Localid: 776751" at bounding box center [428, 179] width 134 height 12
drag, startPoint x: 433, startPoint y: 404, endPoint x: 471, endPoint y: 402, distance: 38.0
click at [471, 412] on h5 "Individual Localid: 462432" at bounding box center [471, 418] width 221 height 12
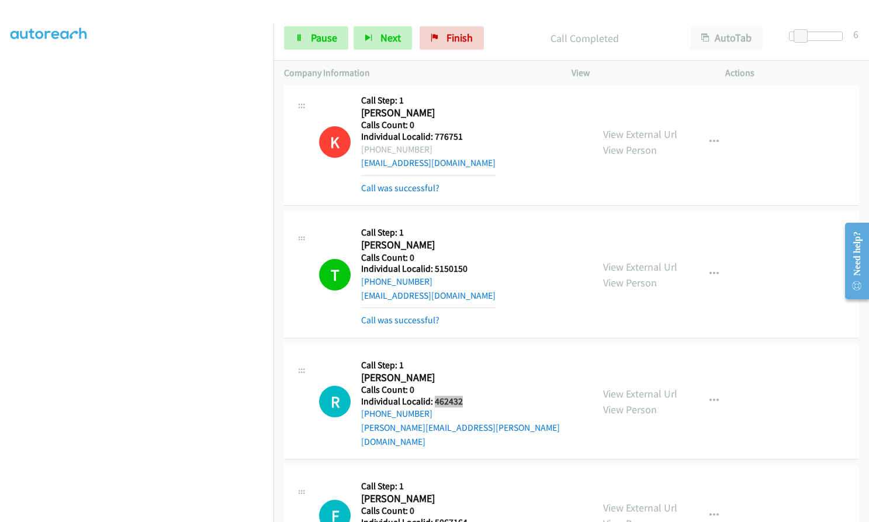
scroll to position [4071, 0]
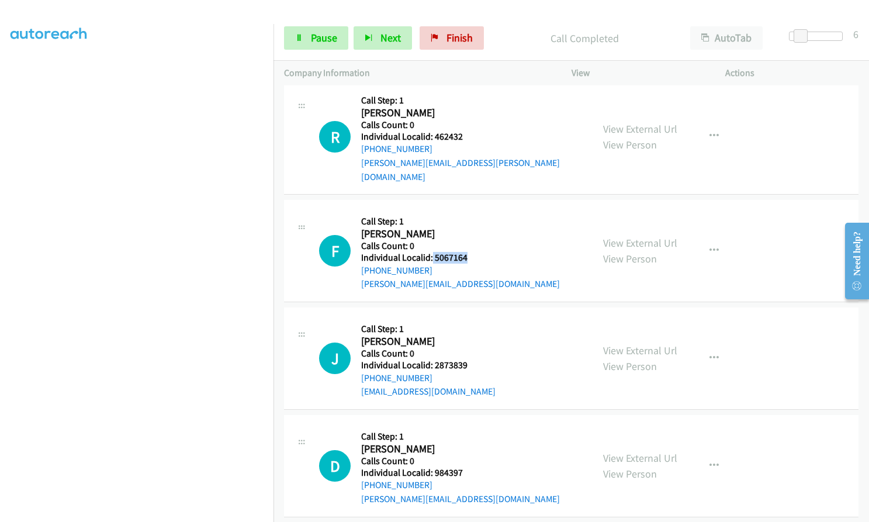
drag, startPoint x: 430, startPoint y: 230, endPoint x: 473, endPoint y: 227, distance: 42.2
click at [473, 252] on h5 "Individual Localid: 5067164" at bounding box center [460, 258] width 199 height 12
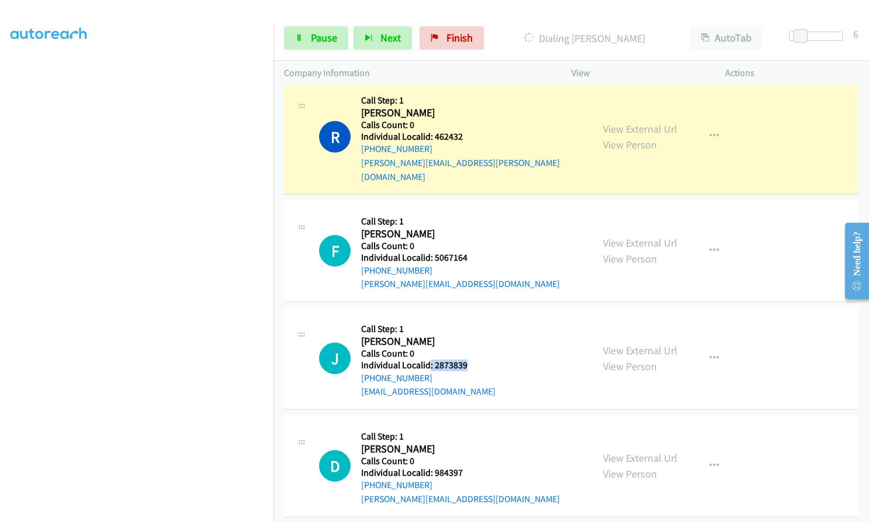
drag, startPoint x: 430, startPoint y: 335, endPoint x: 457, endPoint y: 336, distance: 26.9
click at [471, 337] on div "J Callback Scheduled Call Step: 1 [PERSON_NAME] America/[GEOGRAPHIC_DATA] Calls…" at bounding box center [450, 358] width 263 height 81
drag, startPoint x: 432, startPoint y: 444, endPoint x: 462, endPoint y: 445, distance: 30.4
click at [462, 467] on h5 "Individual Localid: 984397" at bounding box center [460, 473] width 199 height 12
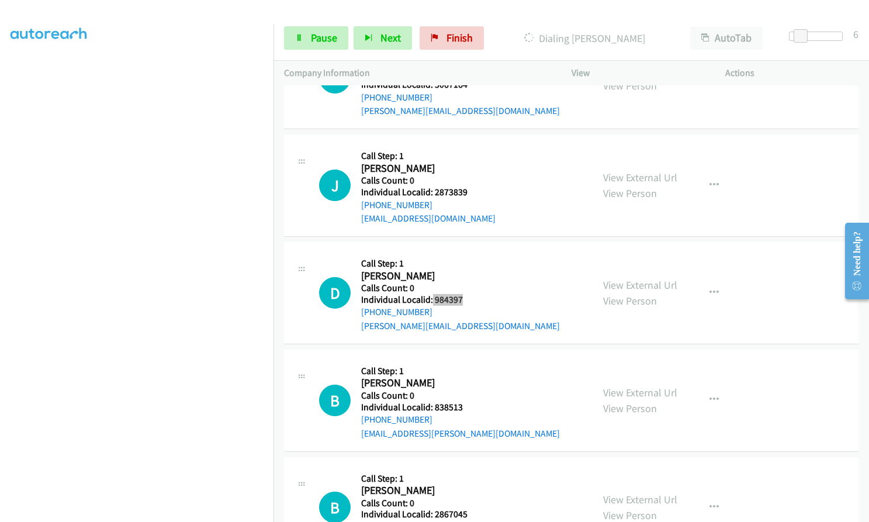
scroll to position [4246, 0]
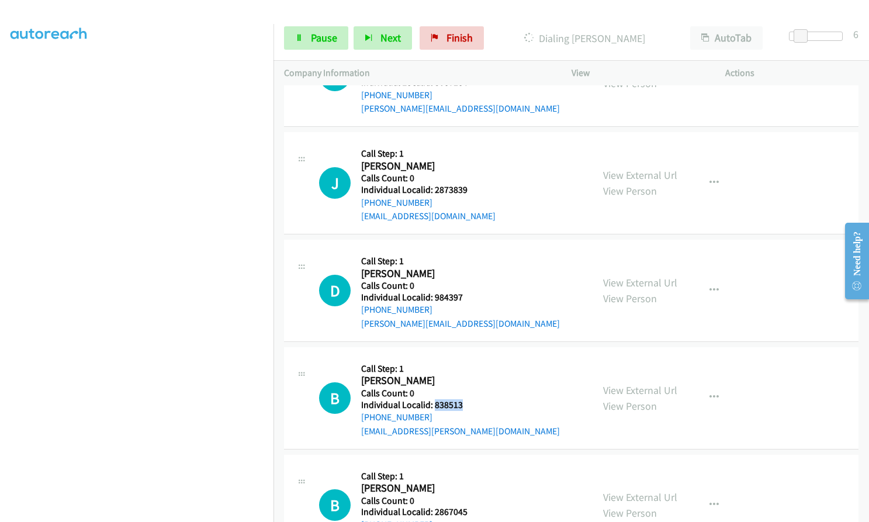
drag, startPoint x: 434, startPoint y: 375, endPoint x: 468, endPoint y: 376, distance: 34.5
click at [468, 376] on div "B Callback Scheduled Call Step: 1 [PERSON_NAME] America/Los_Angeles Calls Count…" at bounding box center [450, 397] width 263 height 81
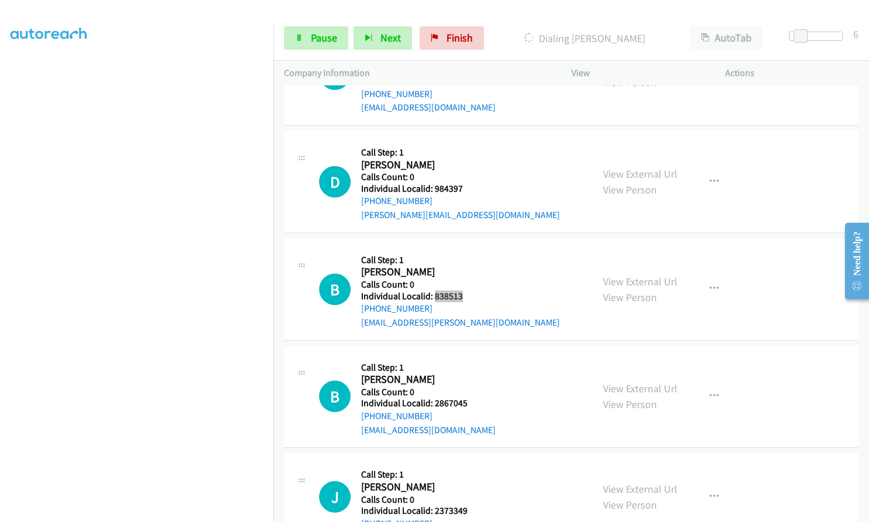
scroll to position [4363, 0]
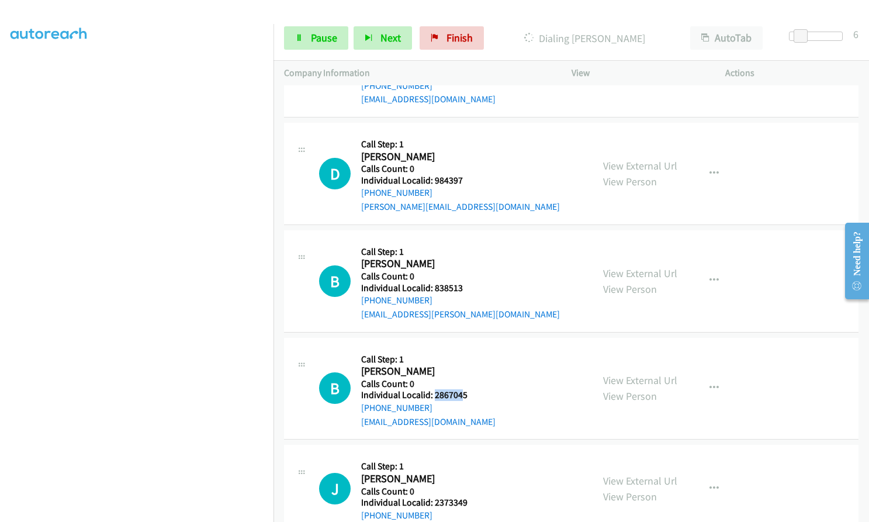
drag, startPoint x: 436, startPoint y: 368, endPoint x: 463, endPoint y: 367, distance: 26.9
click at [463, 389] on h5 "Individual Localid: 2867045" at bounding box center [428, 395] width 134 height 12
click at [456, 353] on h5 "Call Step: 1" at bounding box center [428, 359] width 134 height 12
drag, startPoint x: 433, startPoint y: 364, endPoint x: 467, endPoint y: 366, distance: 34.5
click at [467, 366] on div "B Callback Scheduled Call Step: 1 [PERSON_NAME] America/Los_Angeles Calls Count…" at bounding box center [450, 388] width 263 height 81
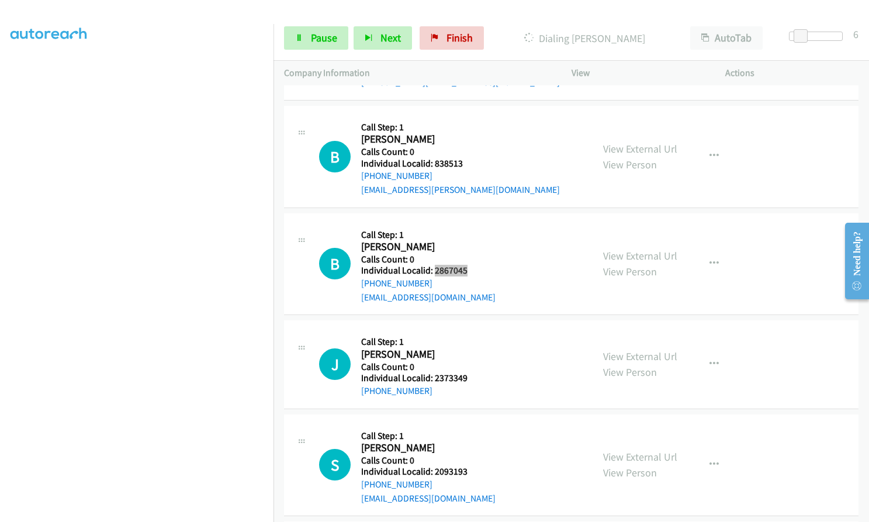
scroll to position [4494, 0]
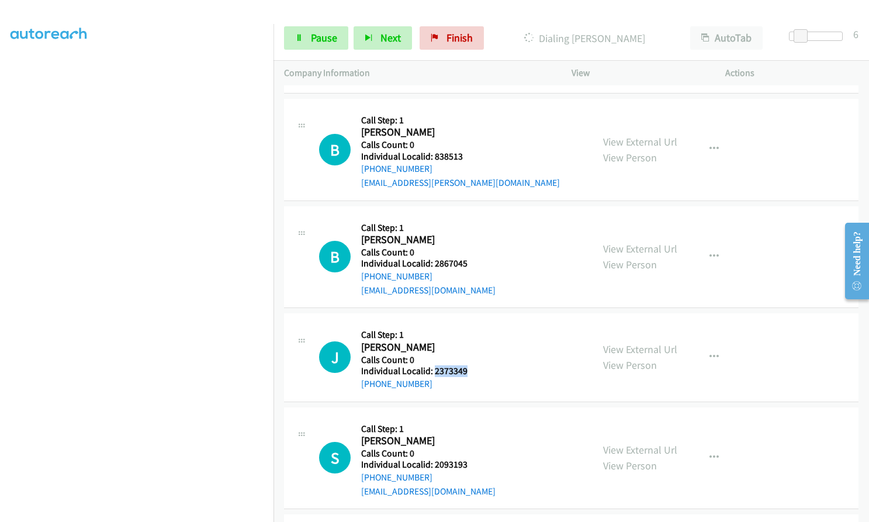
drag, startPoint x: 434, startPoint y: 342, endPoint x: 468, endPoint y: 343, distance: 33.9
click at [468, 343] on div "J Callback Scheduled Call Step: 1 [PERSON_NAME] America/[GEOGRAPHIC_DATA] Calls…" at bounding box center [450, 357] width 263 height 67
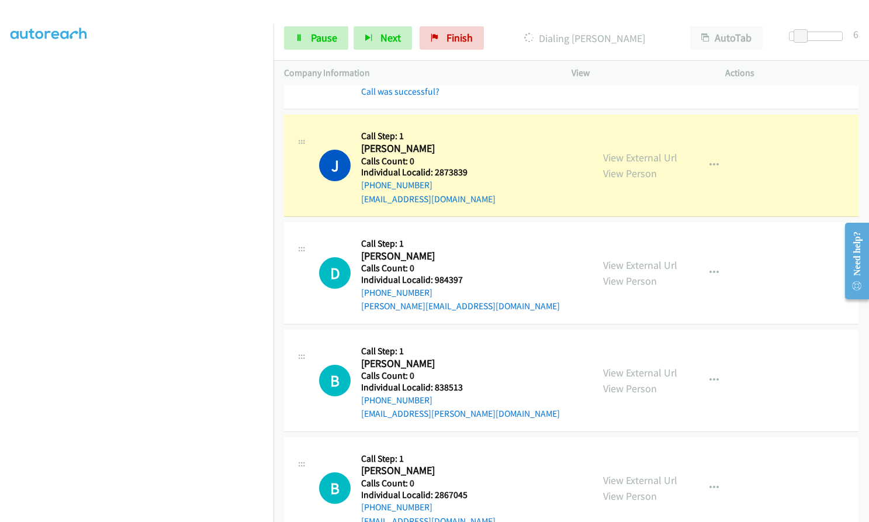
scroll to position [4310, 0]
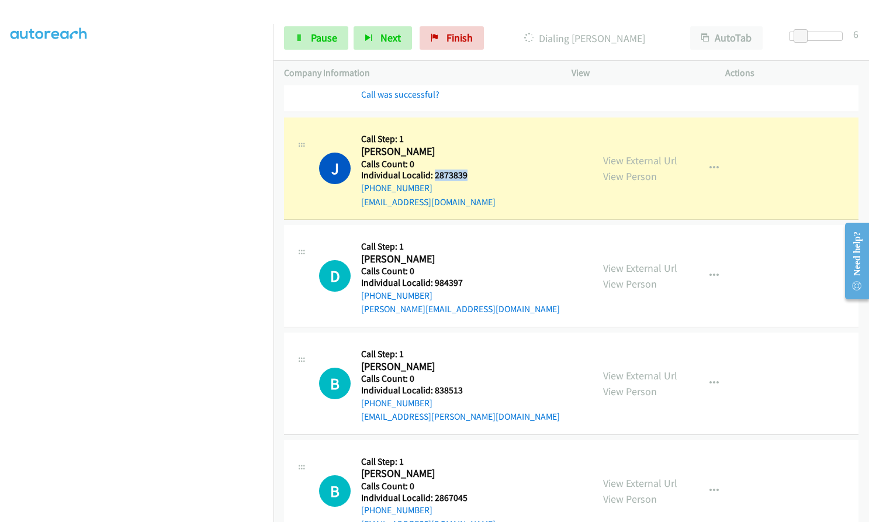
drag, startPoint x: 432, startPoint y: 147, endPoint x: 470, endPoint y: 147, distance: 38.0
click at [470, 147] on div "J Callback Scheduled Call Step: 1 [PERSON_NAME] America/[GEOGRAPHIC_DATA] Calls…" at bounding box center [450, 168] width 263 height 81
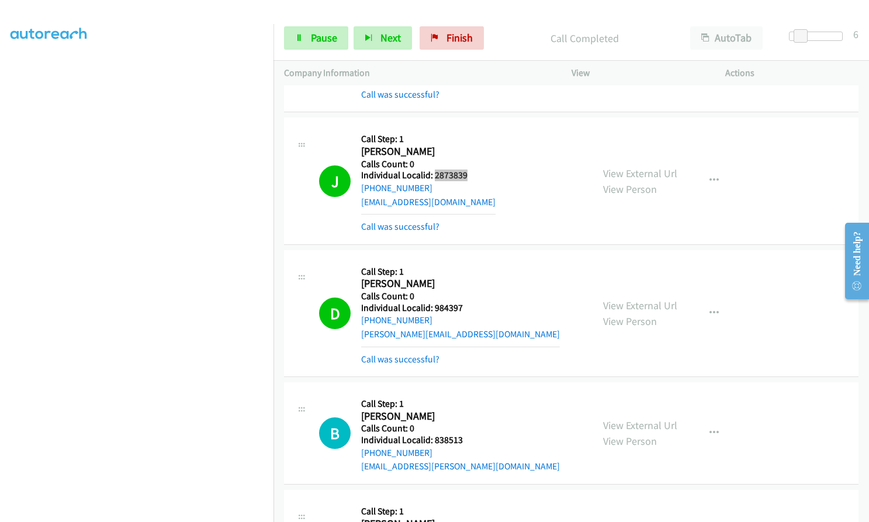
scroll to position [109, 0]
drag, startPoint x: 433, startPoint y: 281, endPoint x: 467, endPoint y: 279, distance: 33.3
click at [467, 302] on h5 "Individual Localid: 984397" at bounding box center [460, 308] width 199 height 12
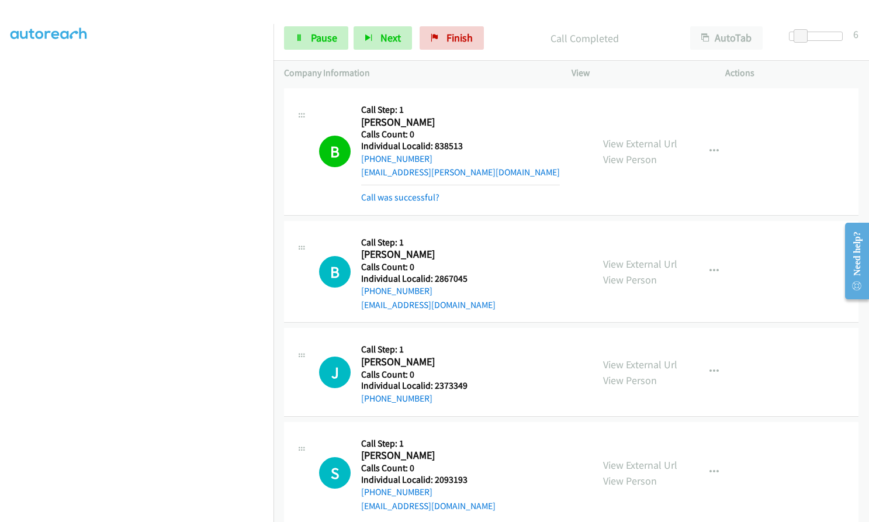
scroll to position [4675, 0]
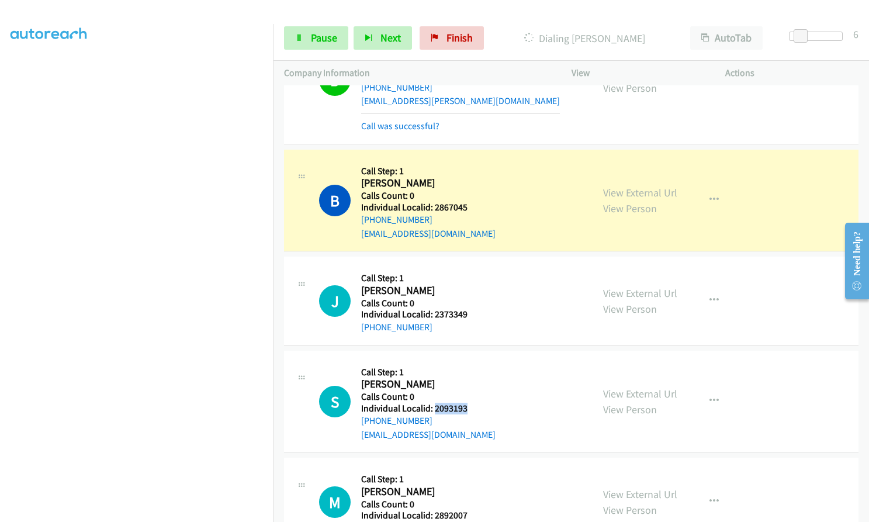
drag, startPoint x: 434, startPoint y: 380, endPoint x: 460, endPoint y: 379, distance: 25.7
click at [483, 377] on div "S Callback Scheduled Call Step: 1 [PERSON_NAME] America/Los_Angeles Calls Count…" at bounding box center [450, 401] width 263 height 81
drag, startPoint x: 432, startPoint y: 484, endPoint x: 467, endPoint y: 485, distance: 35.1
click at [467, 485] on div "M Callback Scheduled Call Step: 1 [PERSON_NAME] America/[GEOGRAPHIC_DATA] Calls…" at bounding box center [450, 501] width 263 height 67
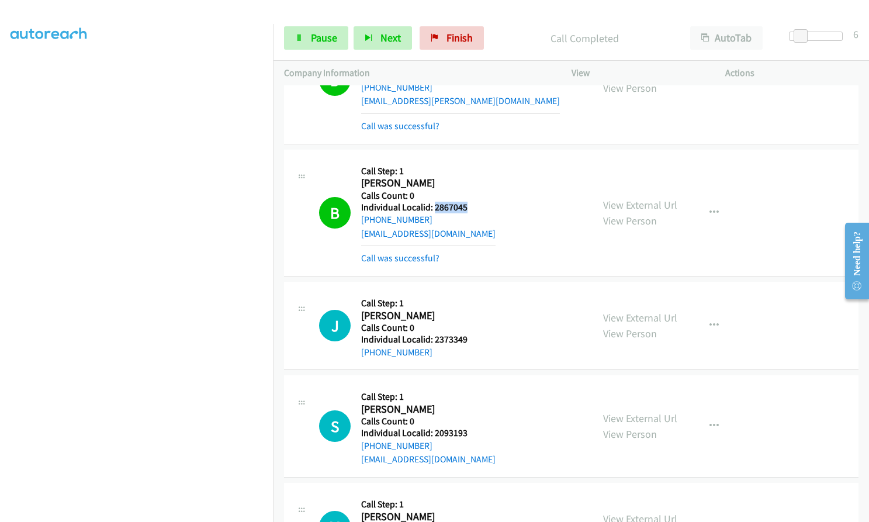
drag, startPoint x: 433, startPoint y: 178, endPoint x: 466, endPoint y: 178, distance: 32.1
click at [474, 178] on div "B Callback Scheduled Call Step: 1 [PERSON_NAME] America/Los_Angeles Calls Count…" at bounding box center [450, 212] width 263 height 105
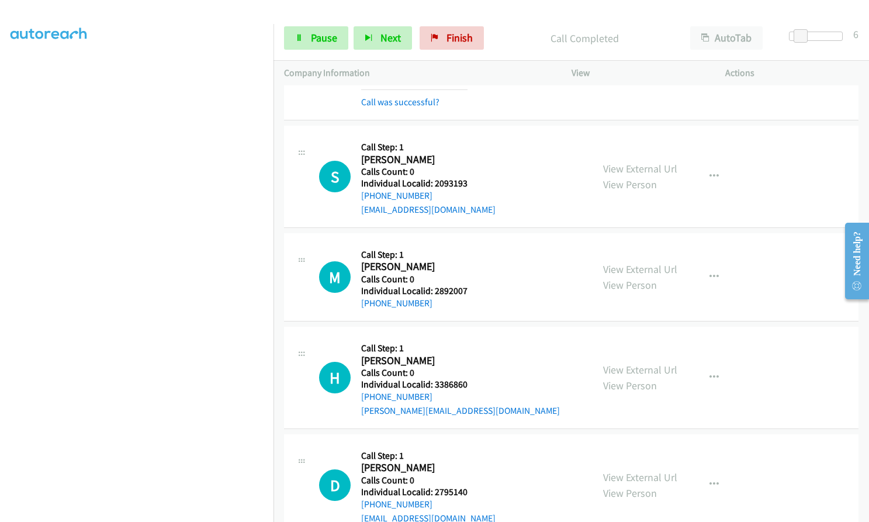
scroll to position [4953, 0]
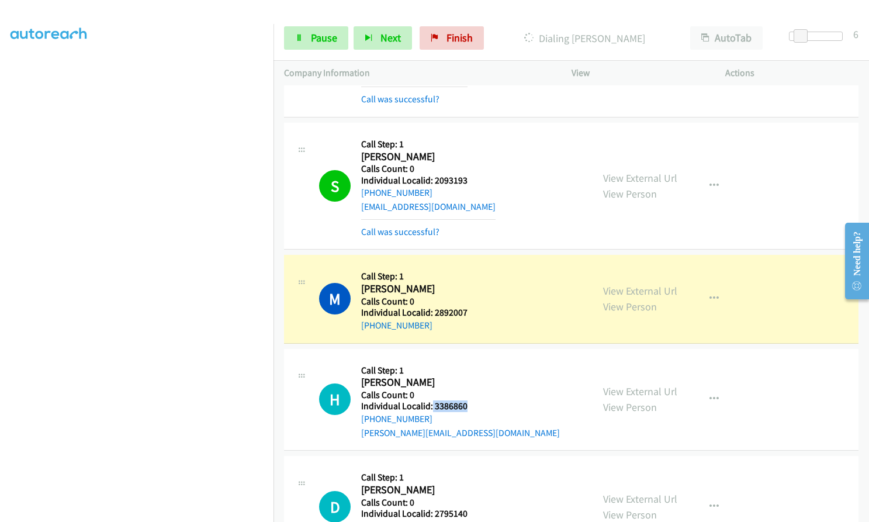
drag, startPoint x: 431, startPoint y: 377, endPoint x: 469, endPoint y: 380, distance: 38.1
click at [469, 400] on h5 "Individual Localid: 3386860" at bounding box center [460, 406] width 199 height 12
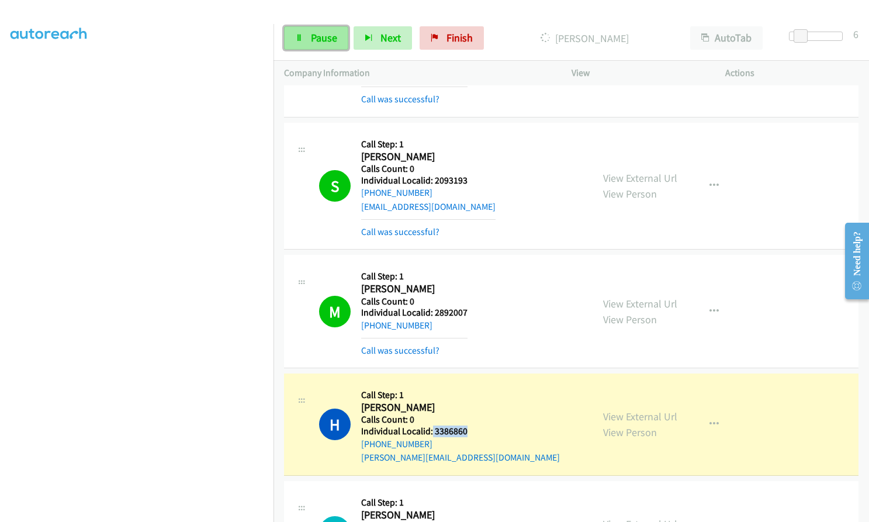
click at [324, 41] on span "Pause" at bounding box center [324, 37] width 26 height 13
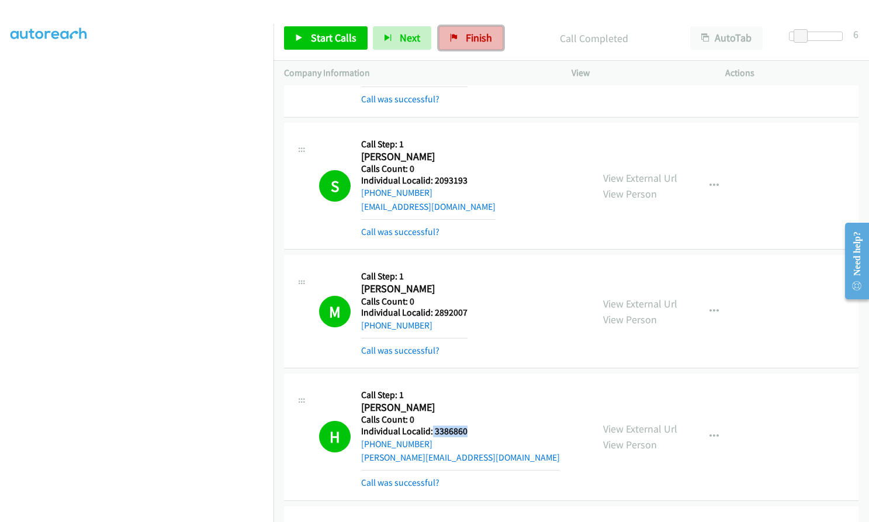
click at [477, 39] on span "Finish" at bounding box center [479, 37] width 26 height 13
